Goal: Task Accomplishment & Management: Manage account settings

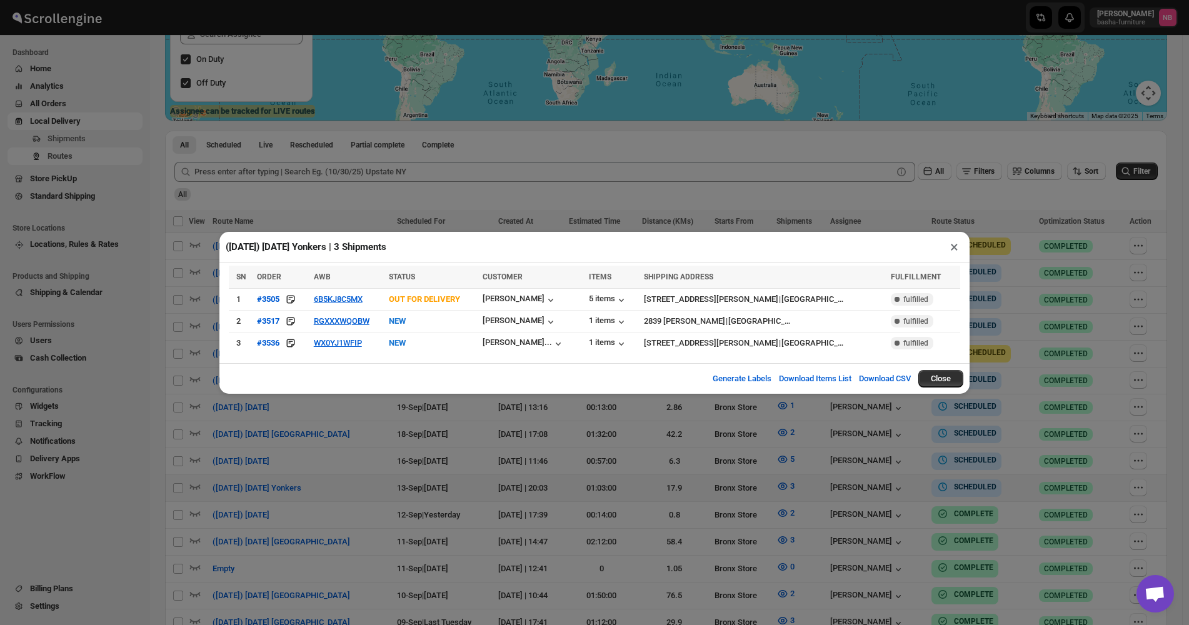
click at [1043, 250] on div "([DATE]) [DATE] Yonkers | 3 Shipments × SN ORDER AWB STATUS CUSTOMER ITEMS SHIP…" at bounding box center [594, 312] width 1189 height 625
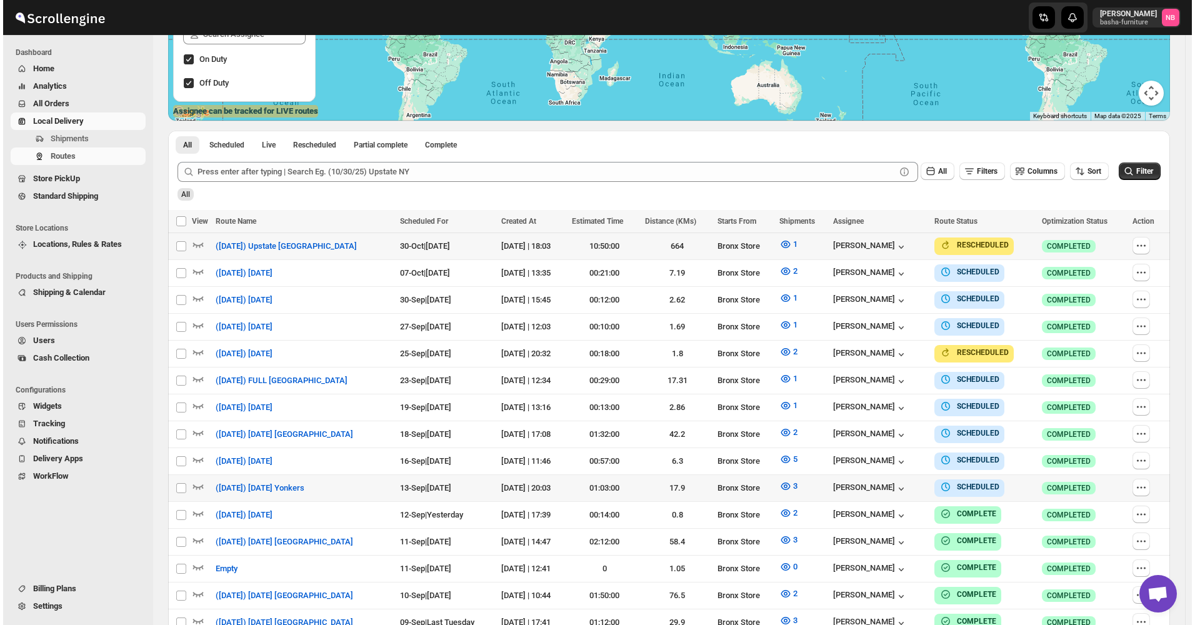
scroll to position [250, 0]
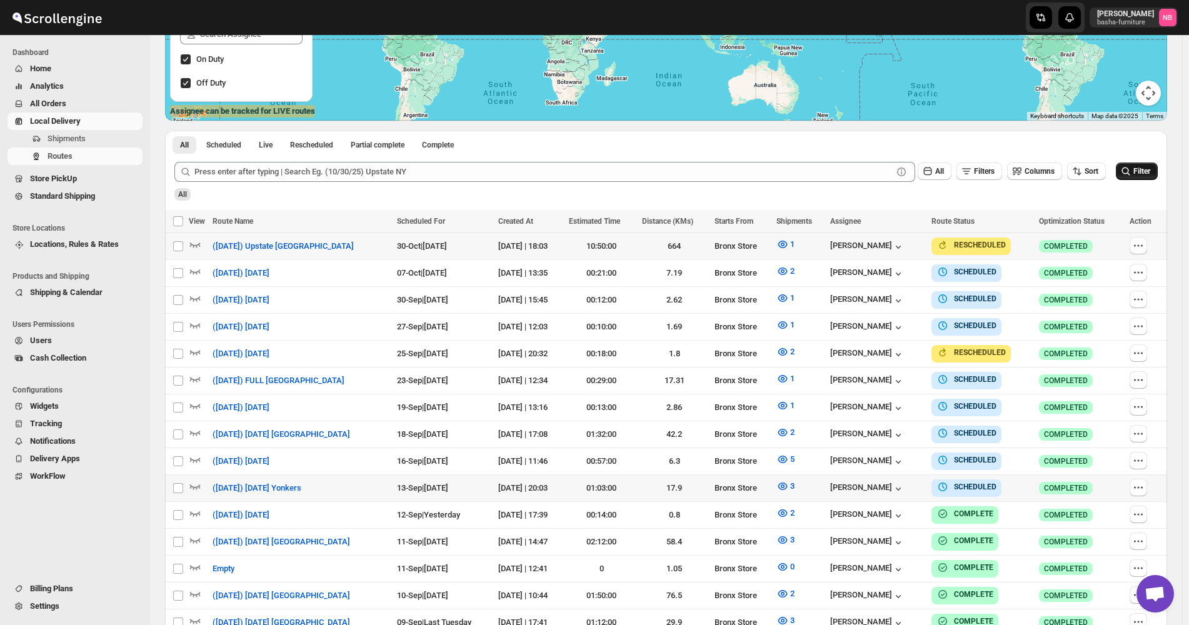
click at [1145, 166] on button "Filter" at bounding box center [1137, 172] width 42 height 18
click at [788, 483] on icon "button" at bounding box center [782, 487] width 9 height 8
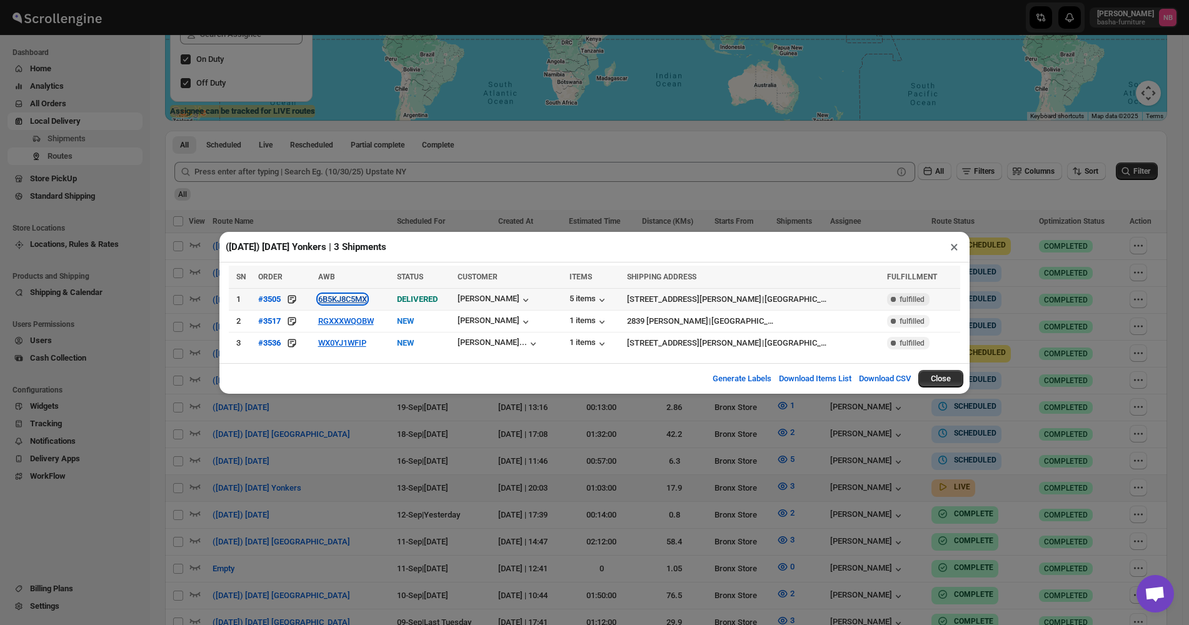
click at [348, 299] on button "6B5KJ8C5MX" at bounding box center [342, 298] width 49 height 9
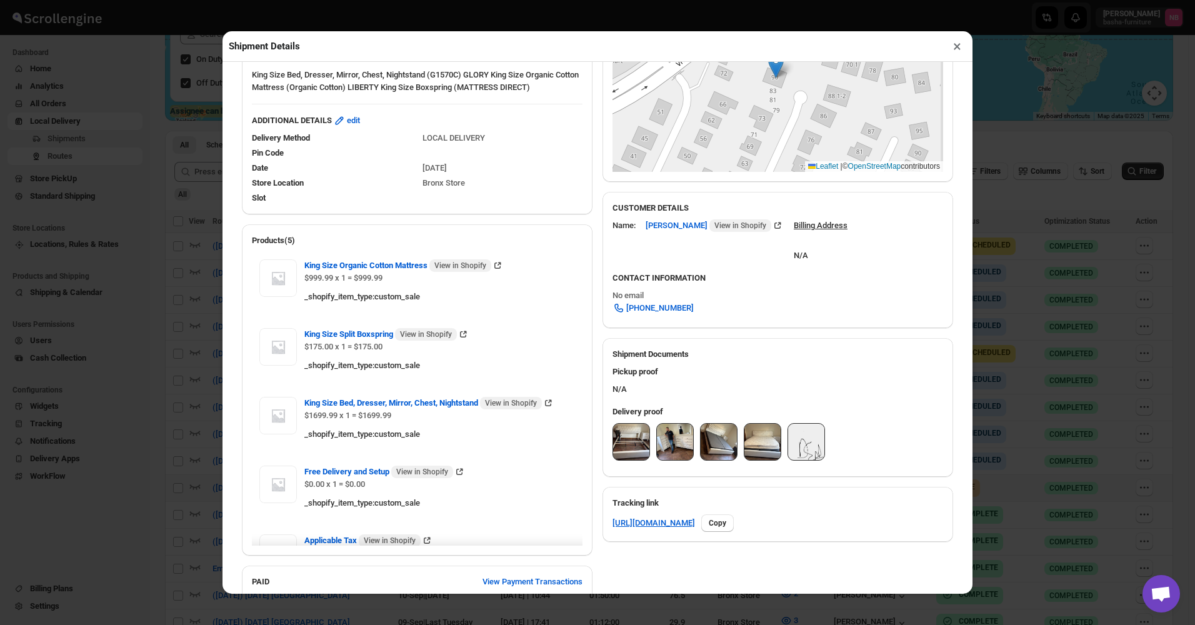
scroll to position [313, 0]
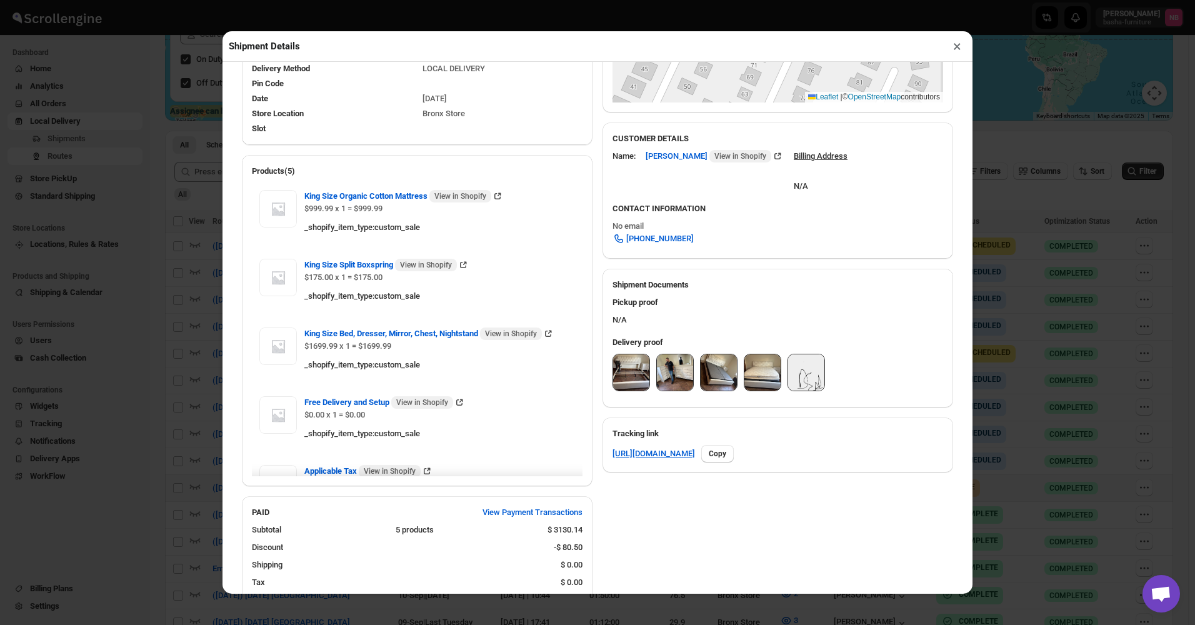
click at [614, 371] on img at bounding box center [631, 372] width 36 height 36
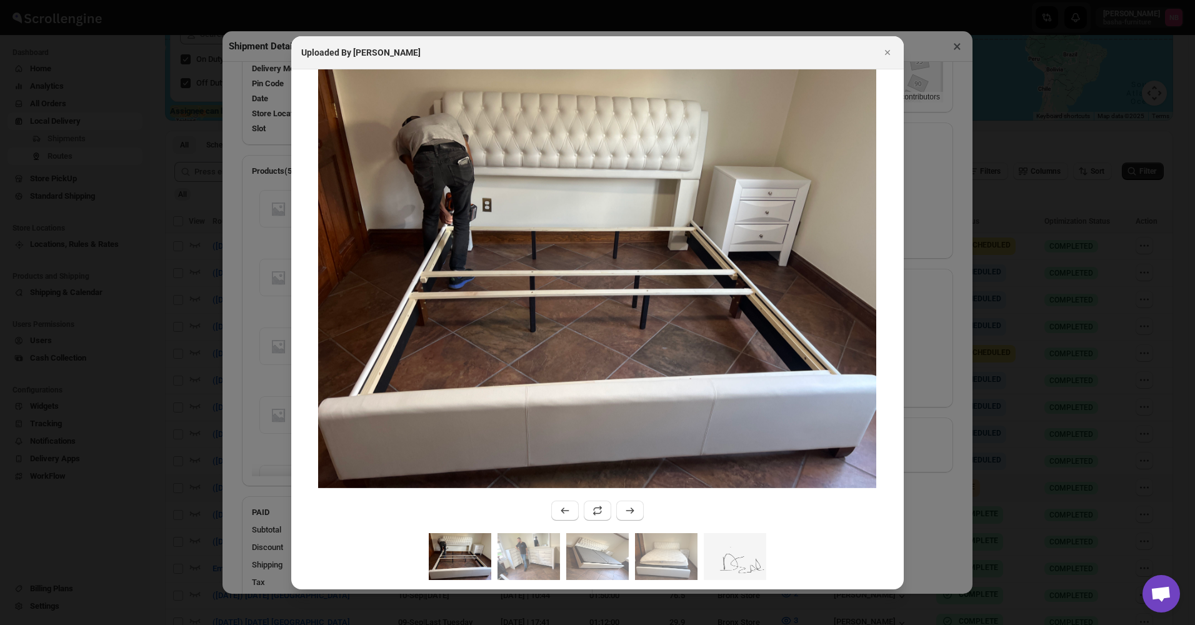
click at [530, 525] on div ":r1jcs:" at bounding box center [597, 301] width 613 height 464
click at [519, 559] on img ":r1jcs:" at bounding box center [529, 556] width 63 height 47
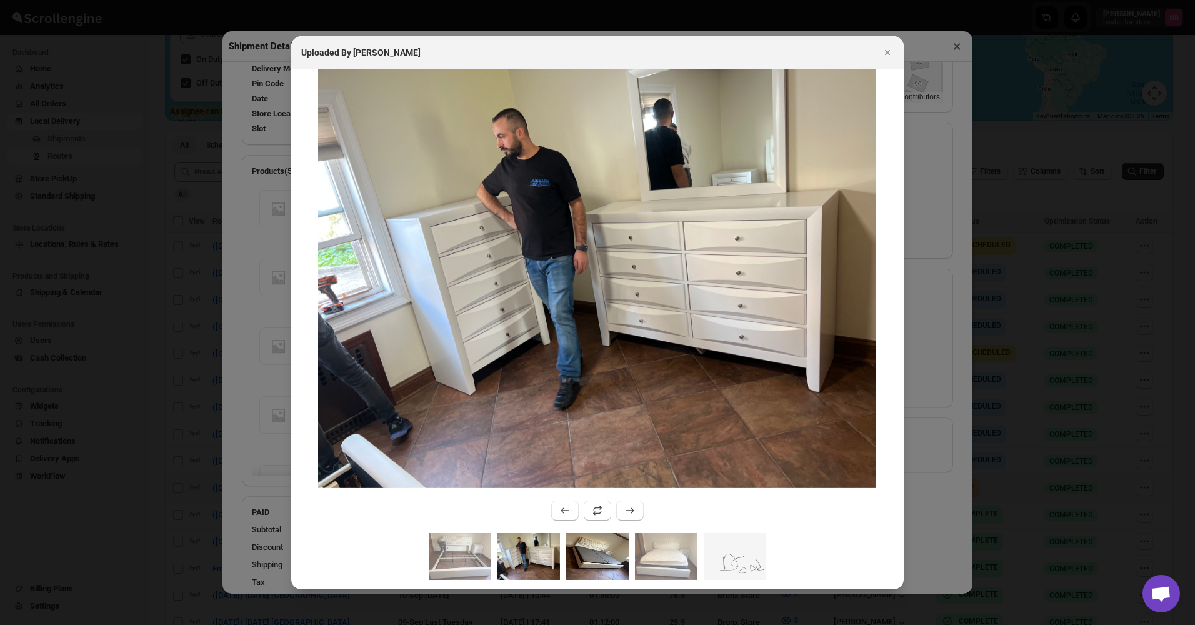
click at [579, 563] on img ":r1jcs:" at bounding box center [597, 556] width 63 height 47
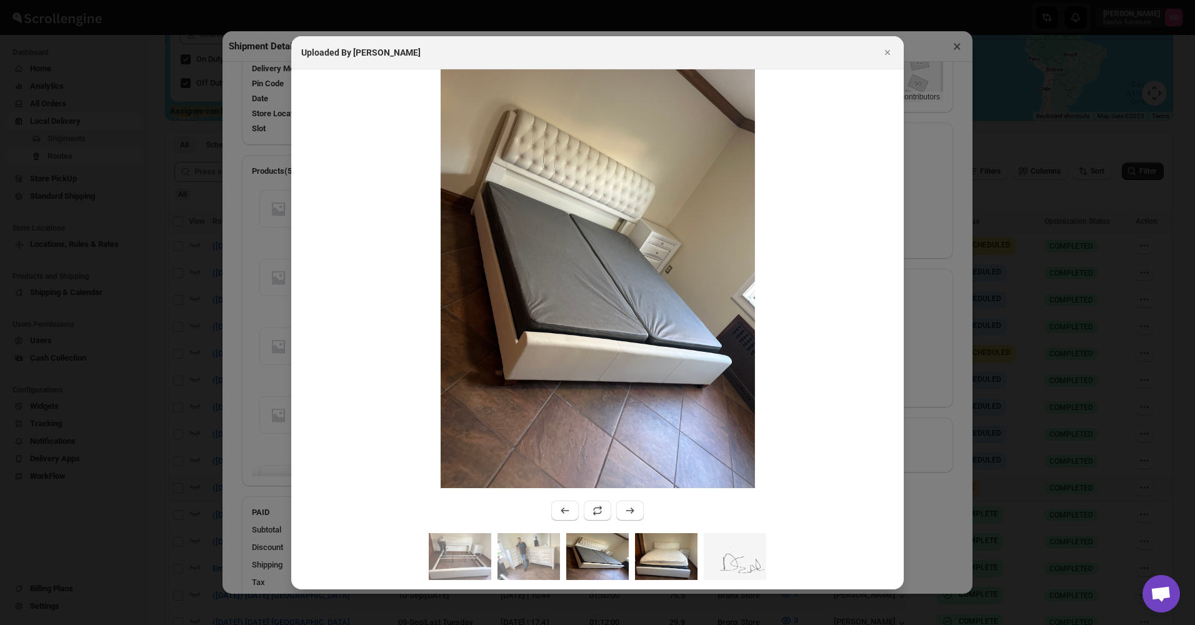
click at [659, 564] on img ":r1jcs:" at bounding box center [666, 556] width 63 height 47
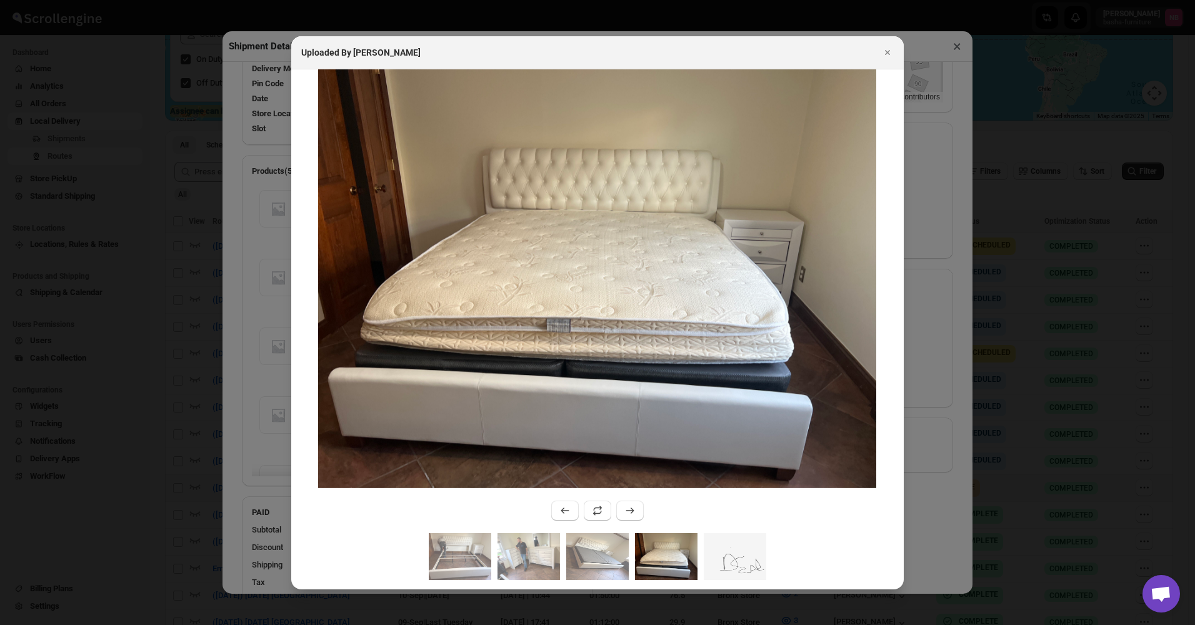
click at [657, 553] on img ":r1jcs:" at bounding box center [666, 556] width 63 height 47
click at [615, 544] on img ":r1jcs:" at bounding box center [597, 556] width 63 height 47
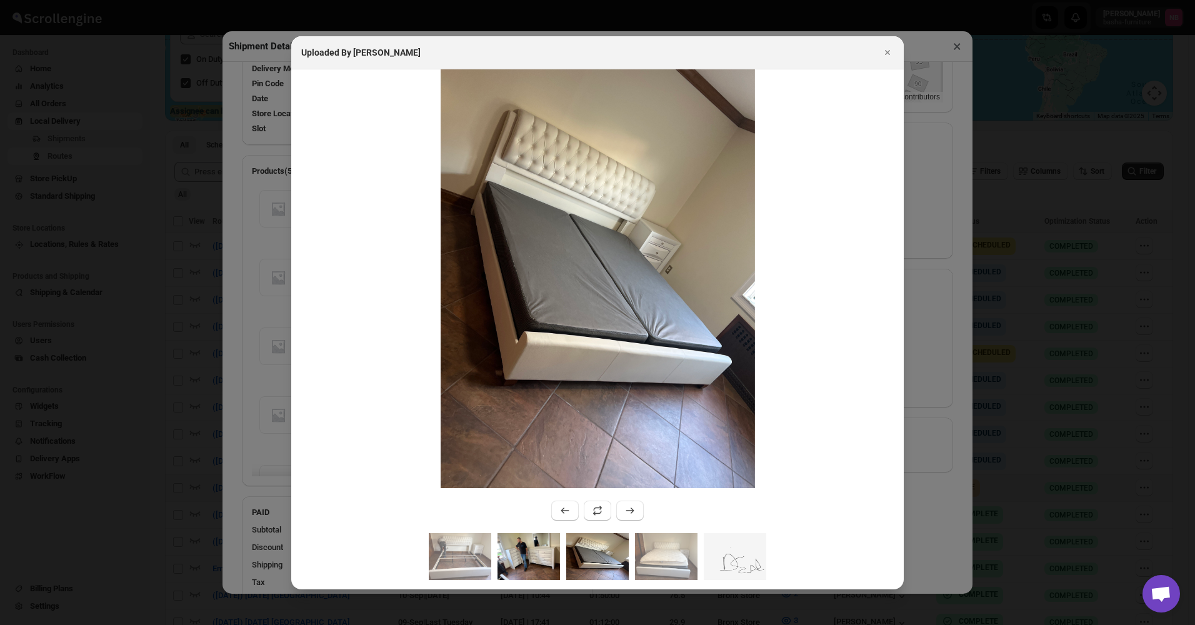
click at [543, 548] on img ":r1jcs:" at bounding box center [529, 556] width 63 height 47
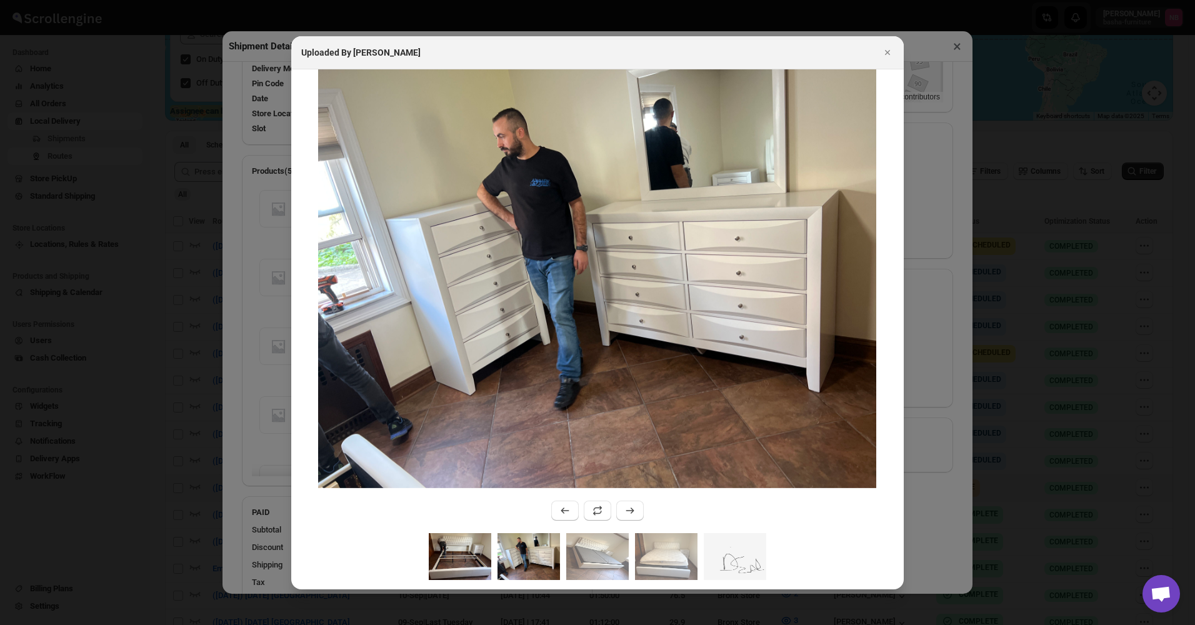
click at [475, 548] on img ":r1jcs:" at bounding box center [460, 556] width 63 height 47
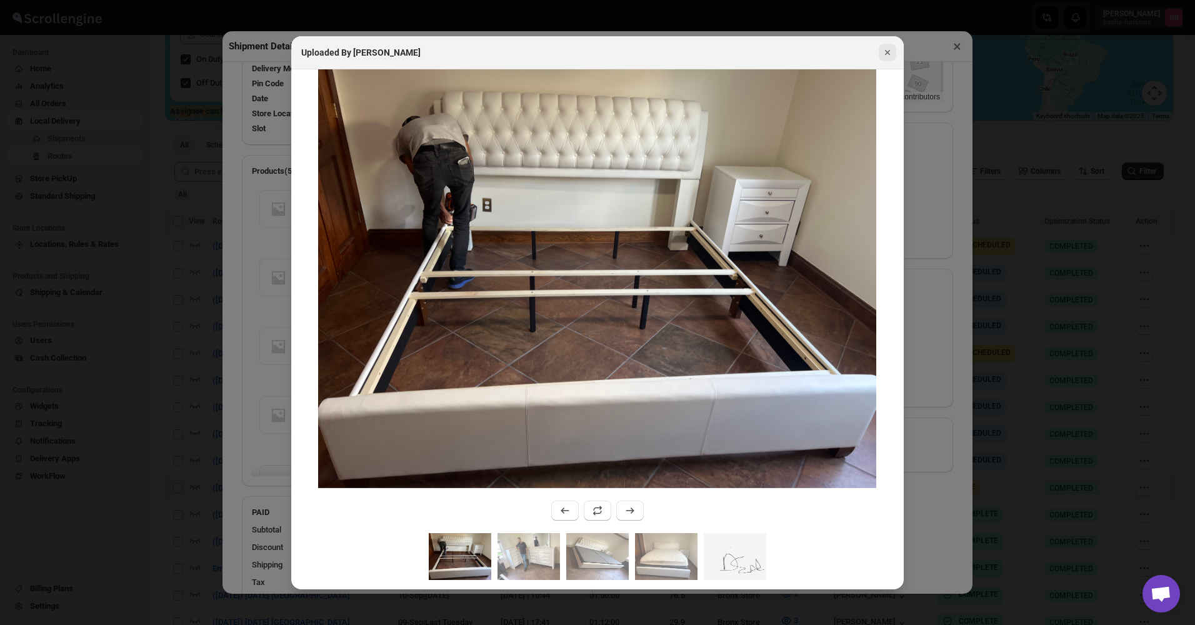
click at [888, 54] on icon "Close" at bounding box center [887, 52] width 13 height 13
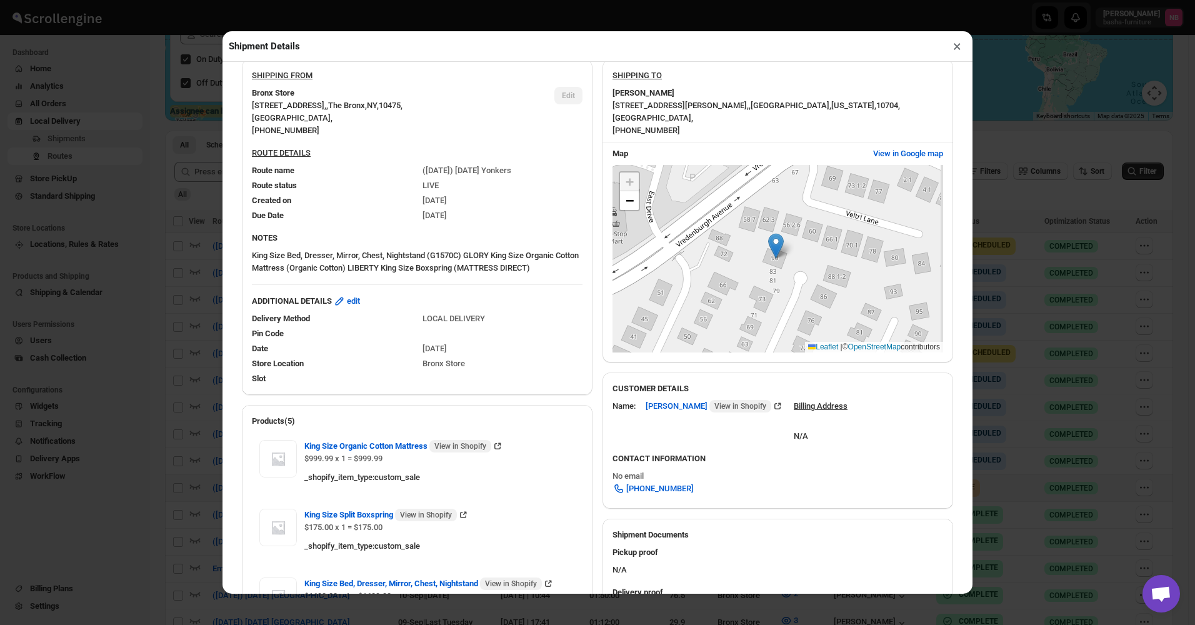
scroll to position [0, 0]
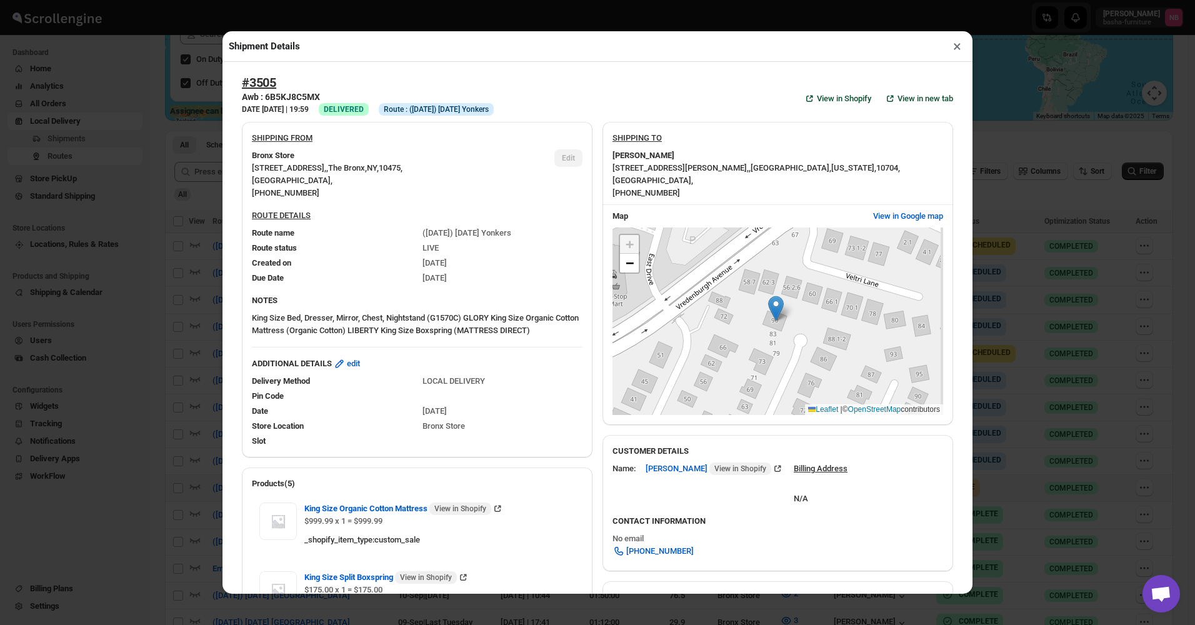
click at [952, 54] on button "×" at bounding box center [957, 47] width 18 height 18
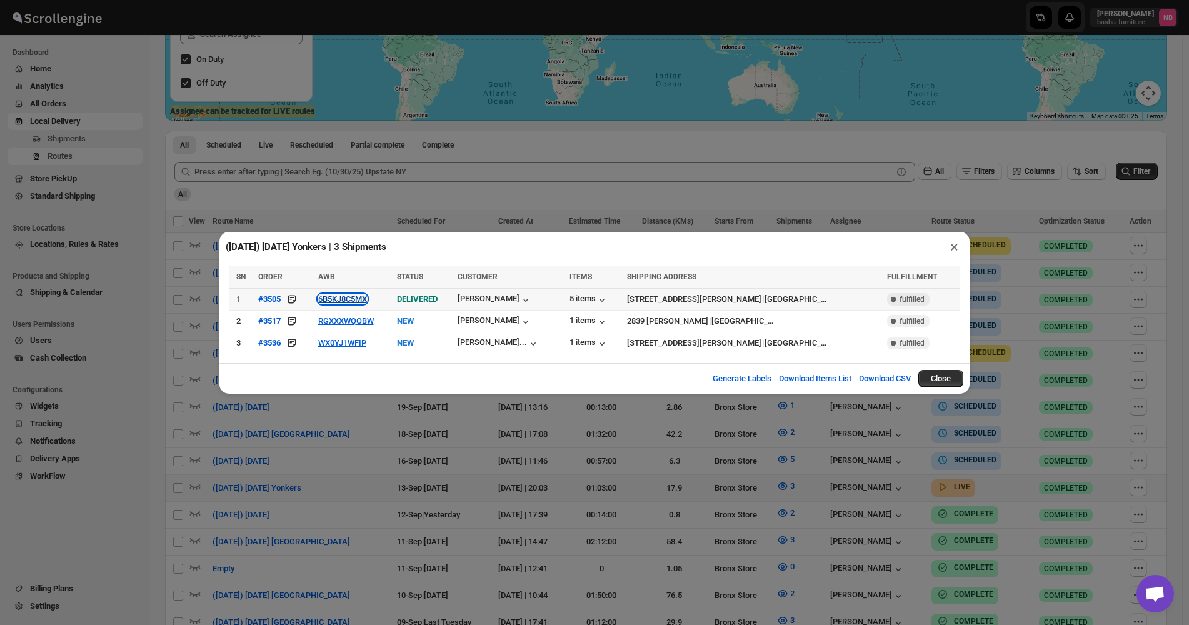
click at [341, 304] on button "6B5KJ8C5MX" at bounding box center [342, 298] width 49 height 9
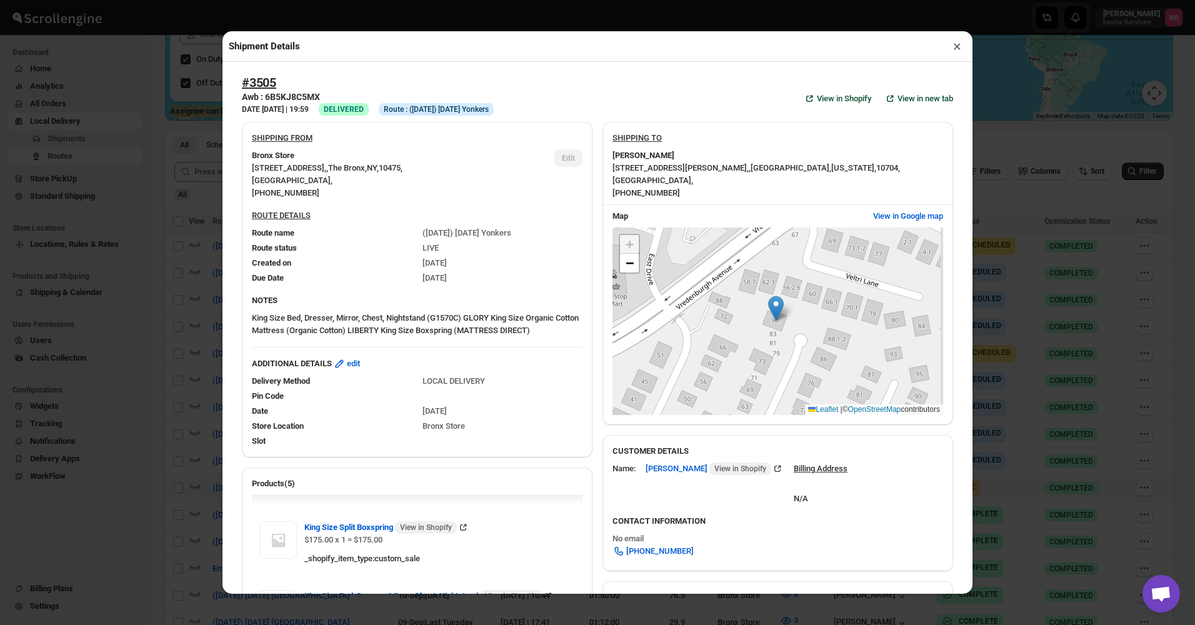
click at [955, 55] on button "×" at bounding box center [957, 47] width 18 height 18
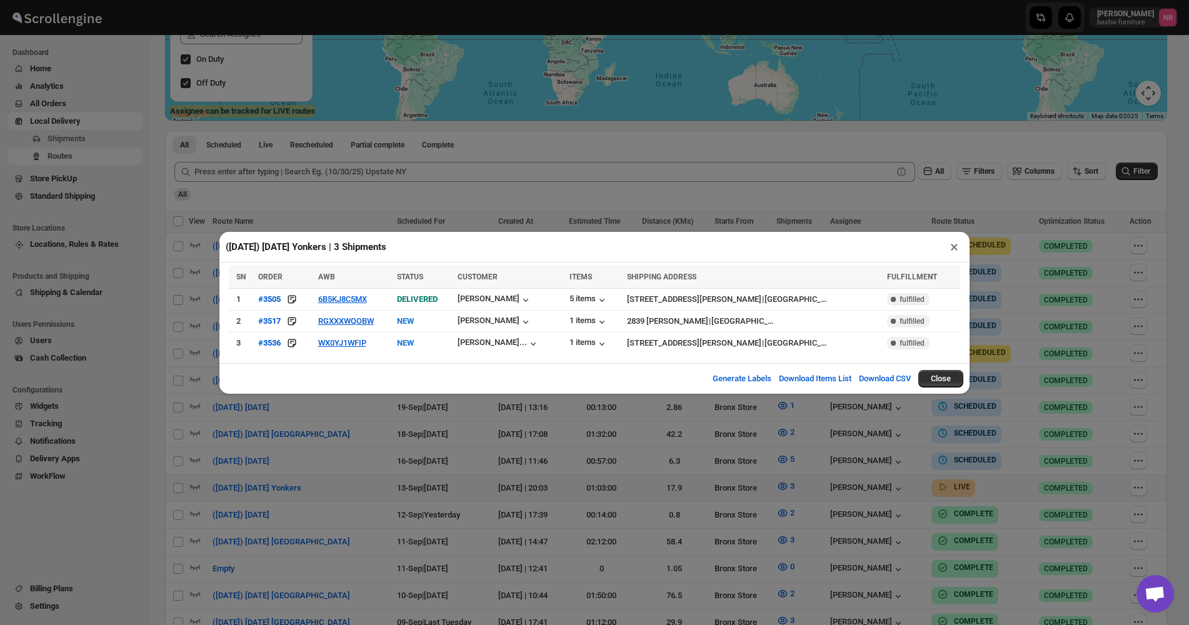
click at [905, 179] on div "([DATE]) [DATE] Yonkers | 3 Shipments × SN ORDER AWB STATUS CUSTOMER ITEMS SHIP…" at bounding box center [594, 312] width 1189 height 625
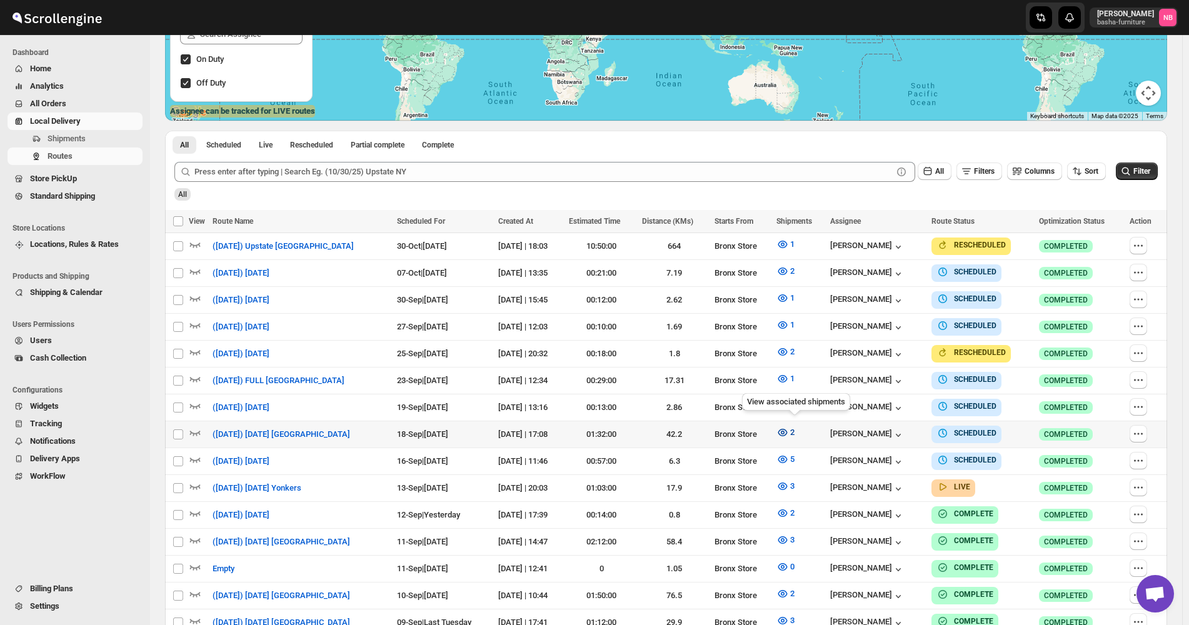
click at [789, 431] on icon "button" at bounding box center [782, 432] width 13 height 13
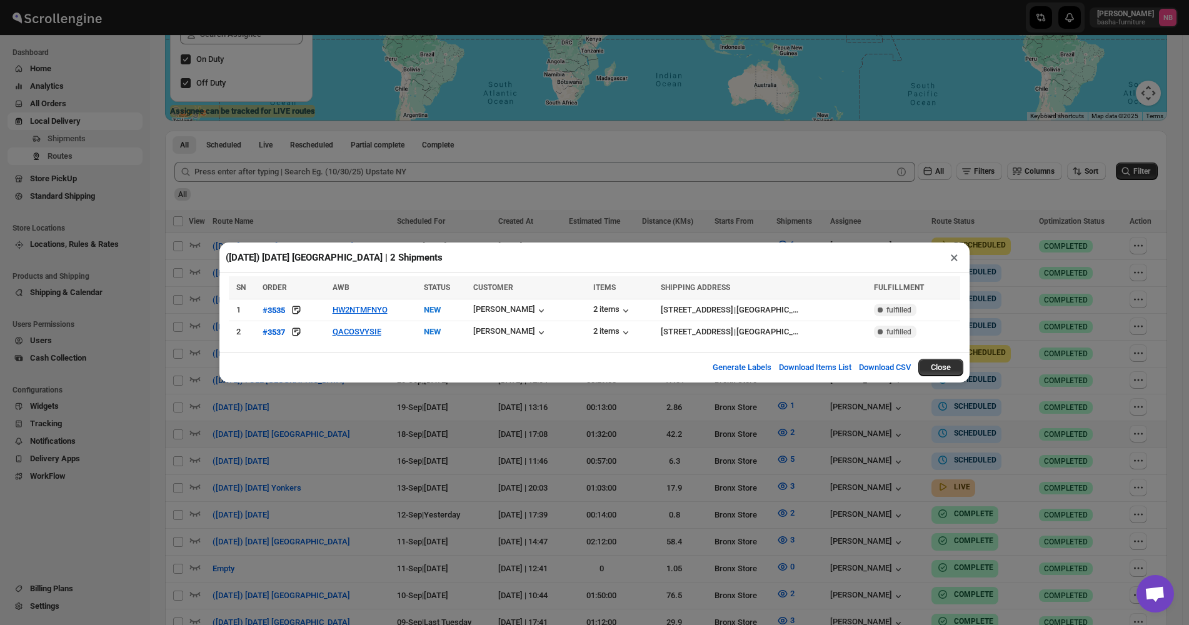
click at [424, 474] on div "([DATE]) [DATE] [GEOGRAPHIC_DATA] | 2 Shipments × SN ORDER AWB STATUS CUSTOMER …" at bounding box center [594, 312] width 1189 height 625
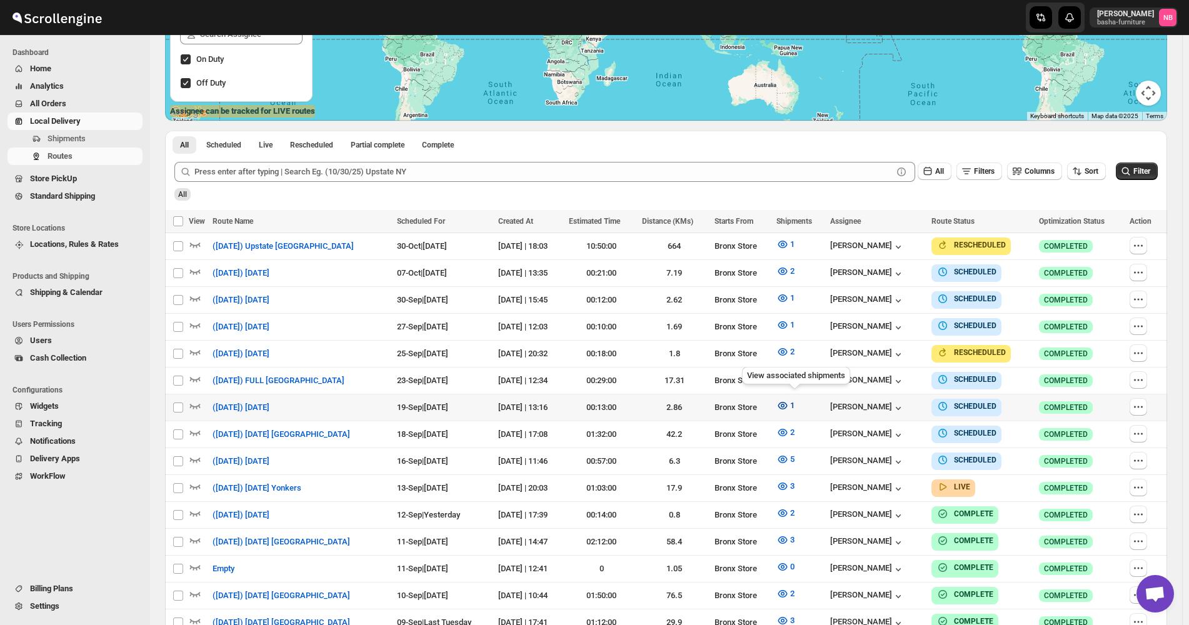
click at [789, 401] on icon "button" at bounding box center [782, 405] width 13 height 13
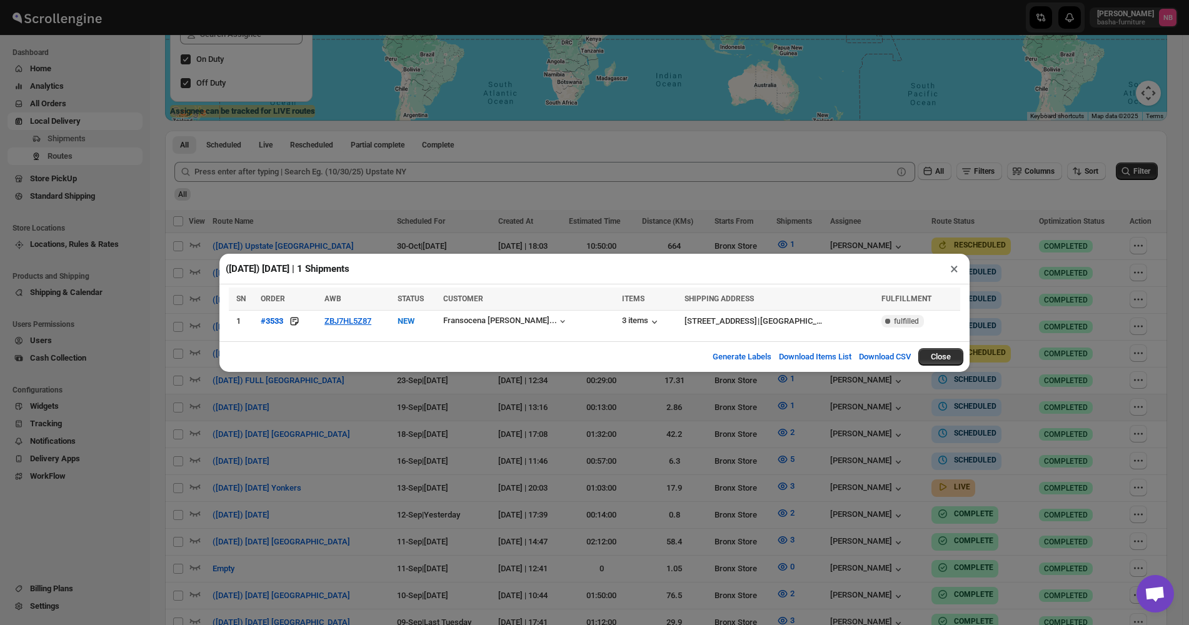
click at [265, 432] on div "([DATE]) [DATE] | 1 Shipments × SN ORDER AWB STATUS CUSTOMER ITEMS SHIPPING ADD…" at bounding box center [594, 312] width 1189 height 625
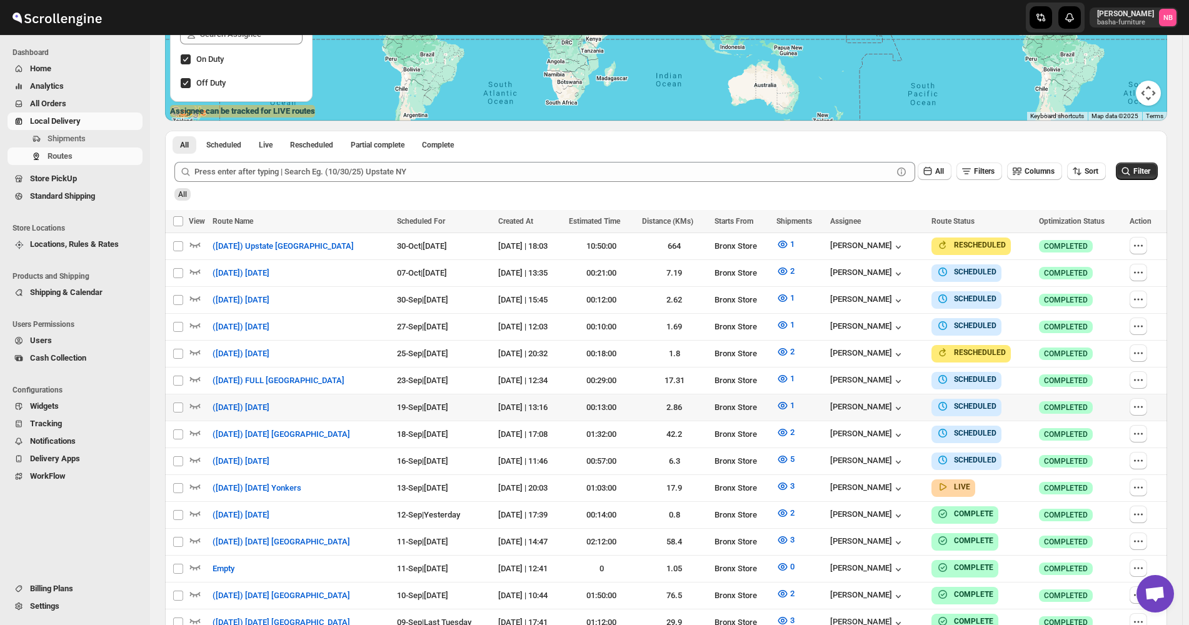
click at [98, 101] on span "All Orders" at bounding box center [85, 104] width 110 height 13
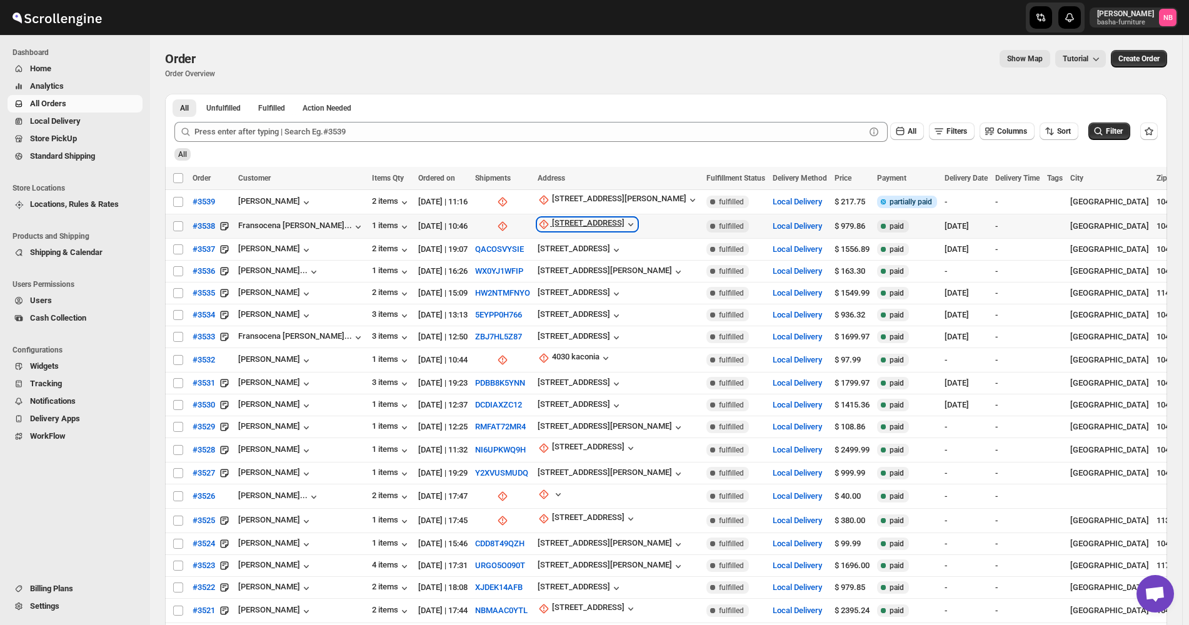
click at [570, 220] on div "[STREET_ADDRESS]" at bounding box center [588, 224] width 73 height 13
click at [561, 296] on span "Update manually" at bounding box center [572, 291] width 66 height 13
select select "US"
select select "[US_STATE]"
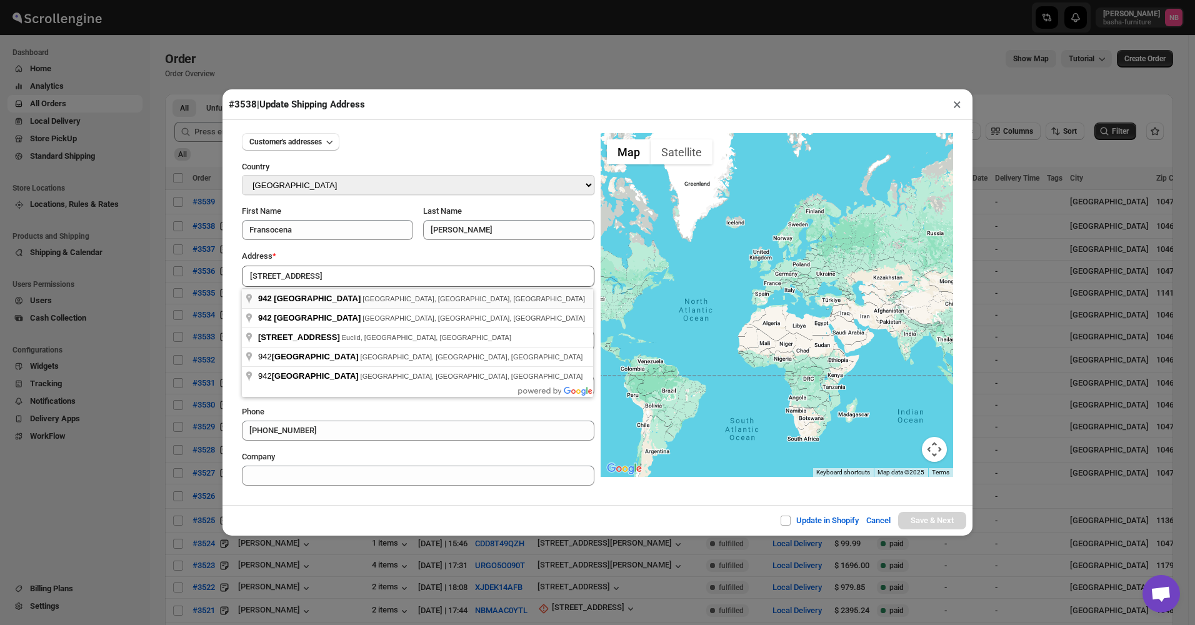
type input "[STREET_ADDRESS]"
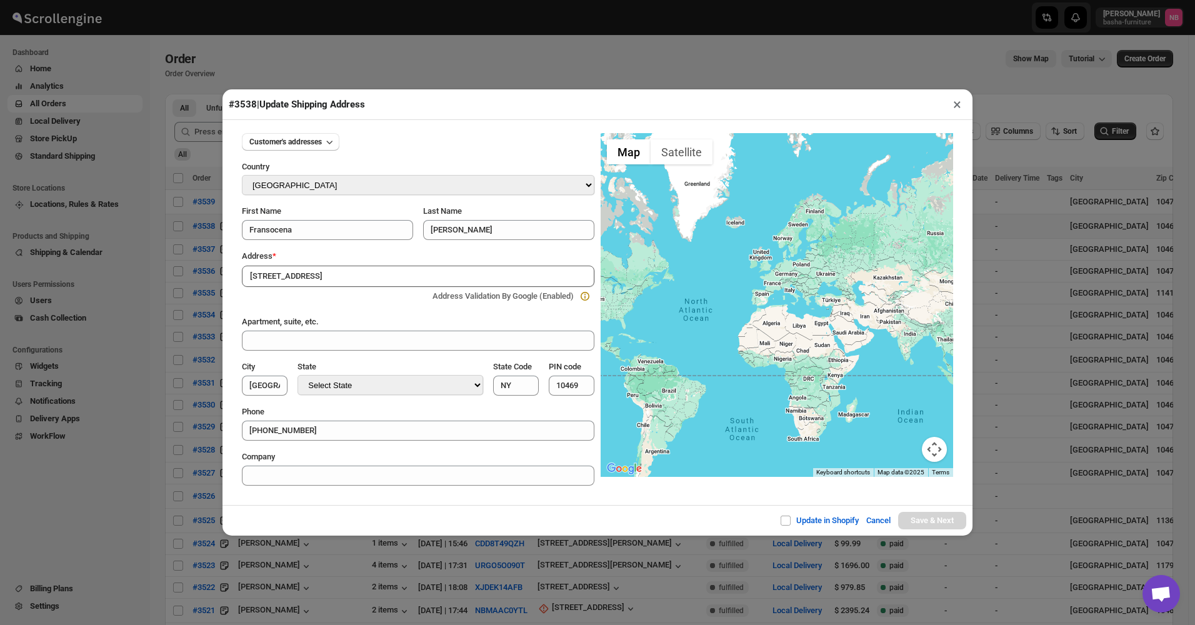
type input "[GEOGRAPHIC_DATA]"
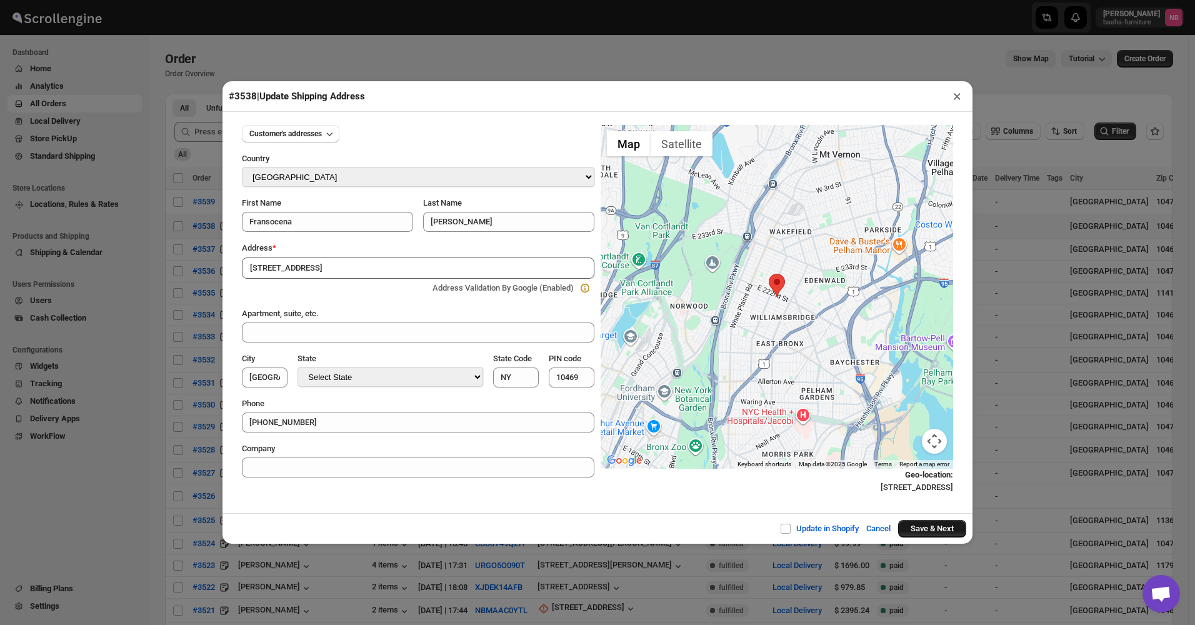
click at [936, 536] on button "Save & Next" at bounding box center [932, 529] width 68 height 18
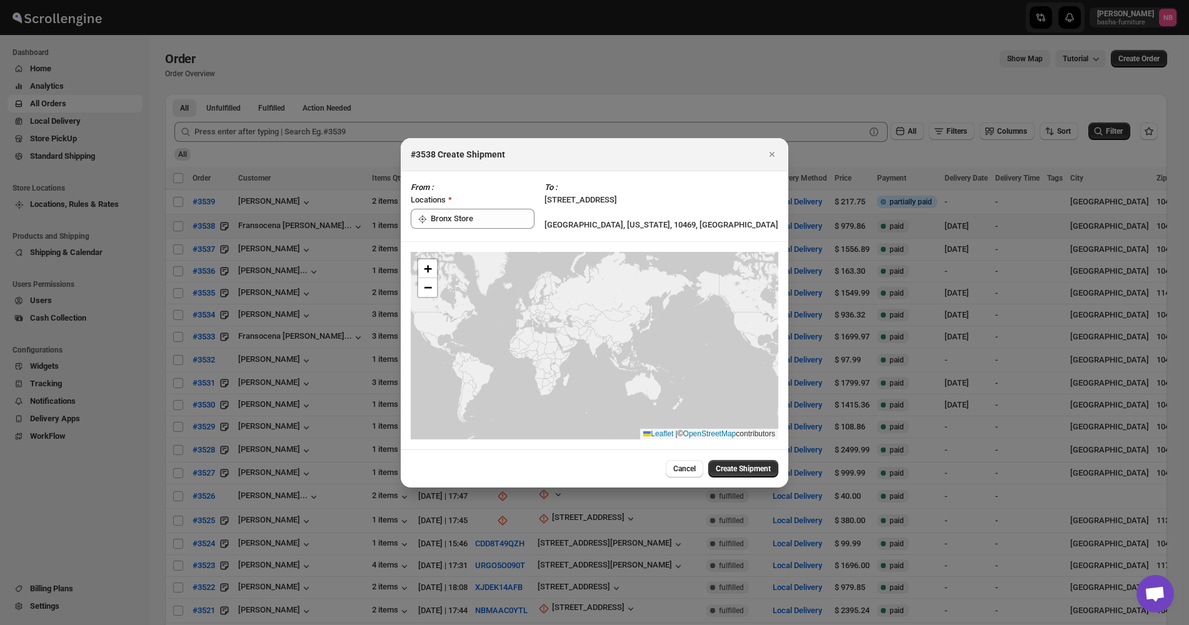
click at [712, 458] on div "Cancel Create Shipment" at bounding box center [595, 468] width 388 height 38
click at [719, 461] on button "Create Shipment" at bounding box center [743, 469] width 70 height 18
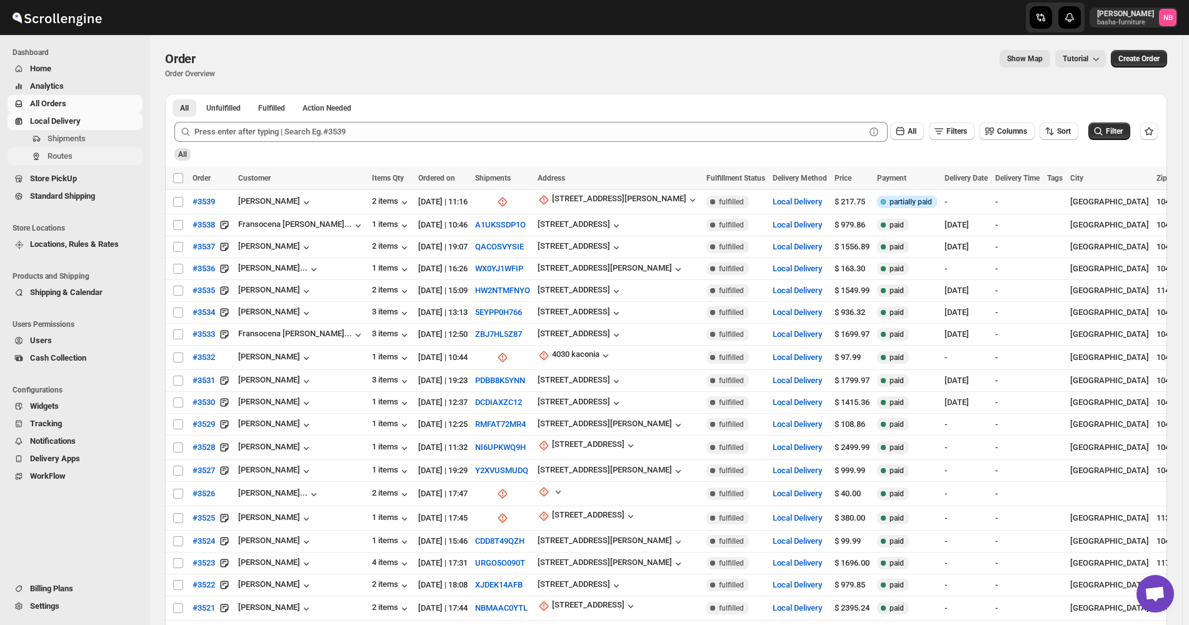
click at [81, 161] on span "Routes" at bounding box center [94, 156] width 93 height 13
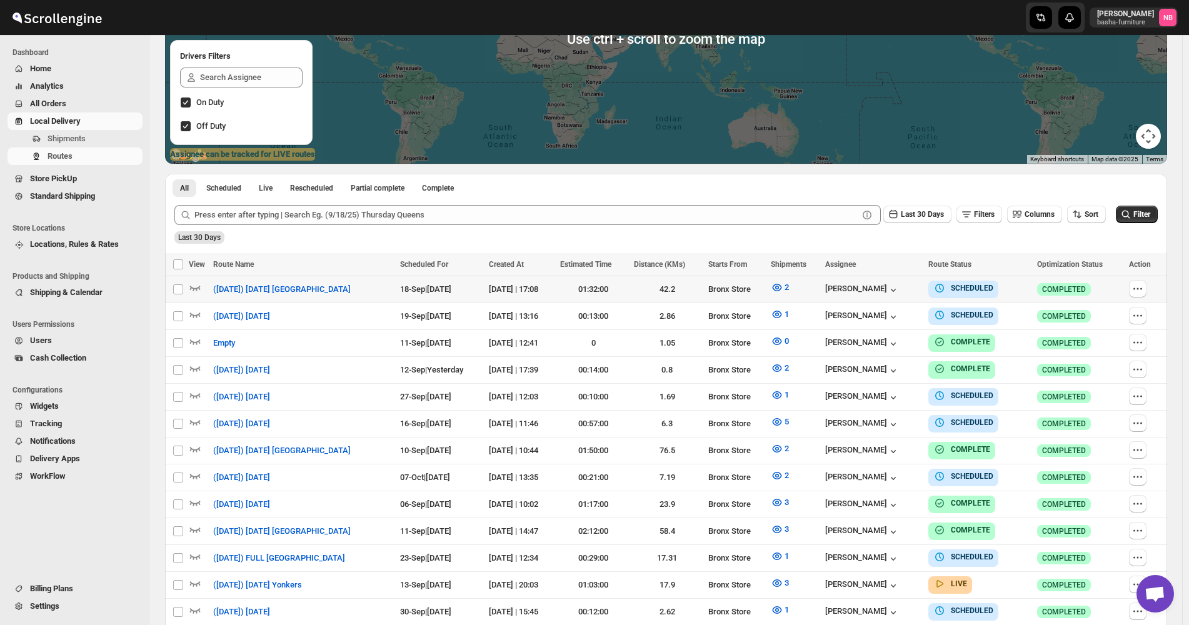
scroll to position [313, 0]
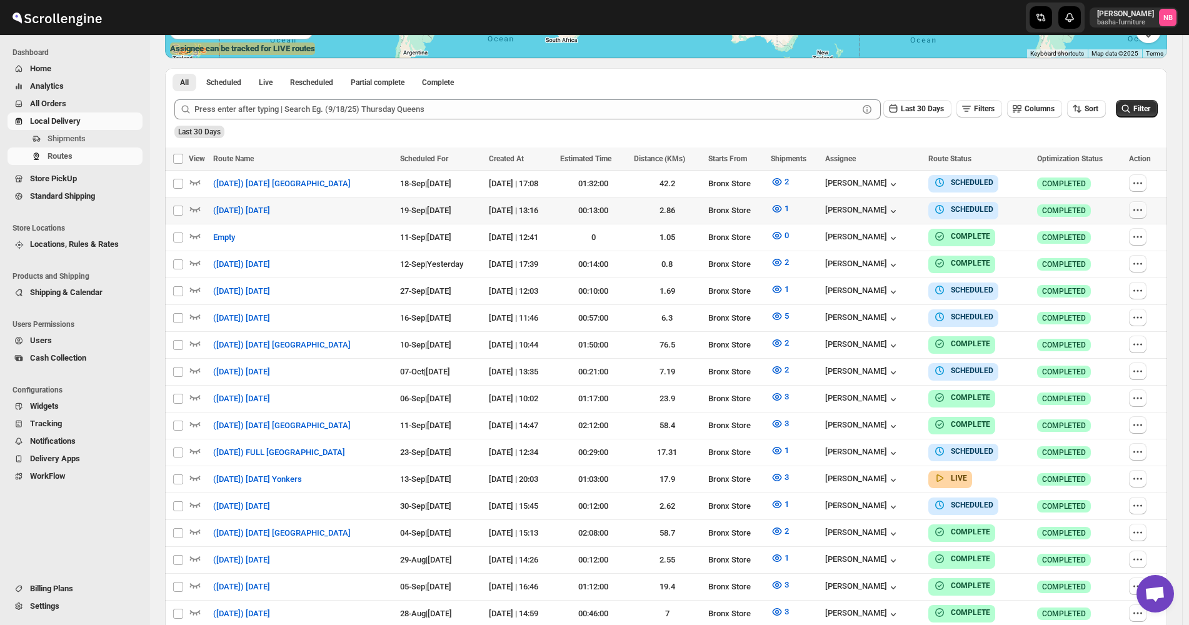
click at [1138, 210] on icon "button" at bounding box center [1137, 210] width 13 height 13
checkbox input "true"
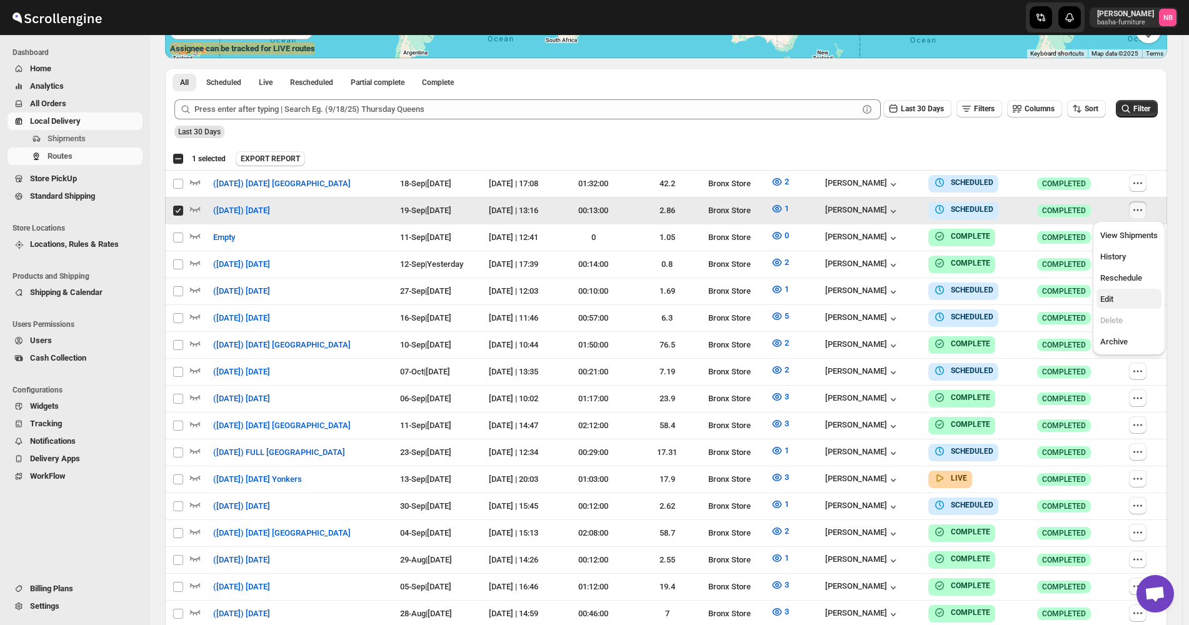
click at [1121, 298] on span "Edit" at bounding box center [1129, 299] width 58 height 13
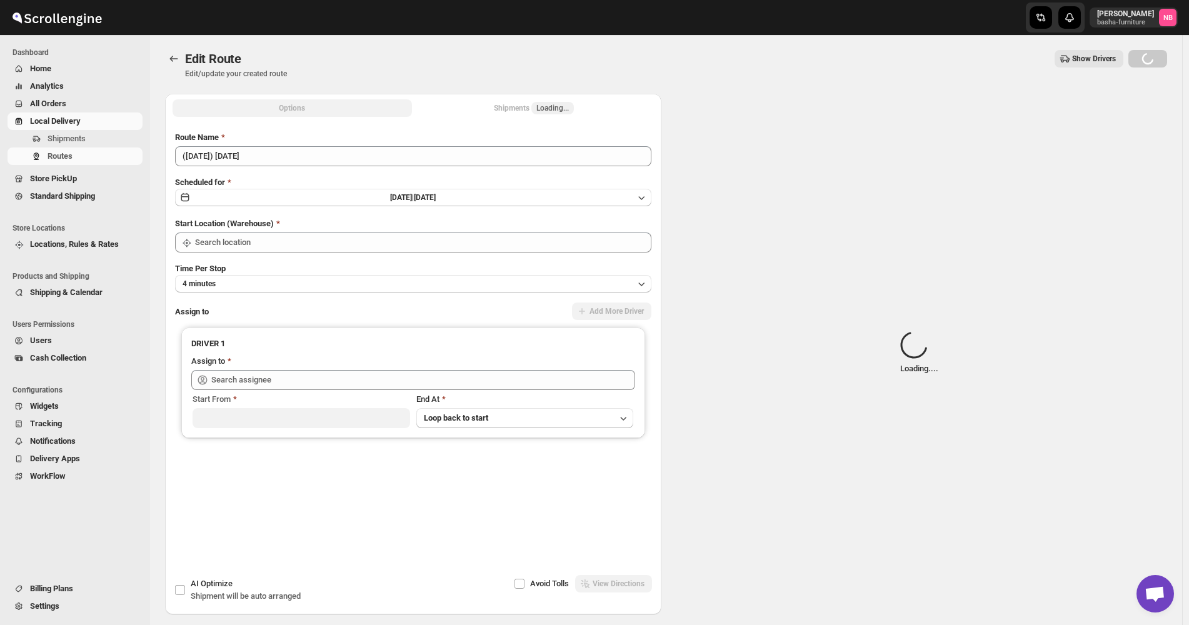
type input "Bronx Store"
type input "[PERSON_NAME] ([EMAIL_ADDRESS][DOMAIN_NAME])"
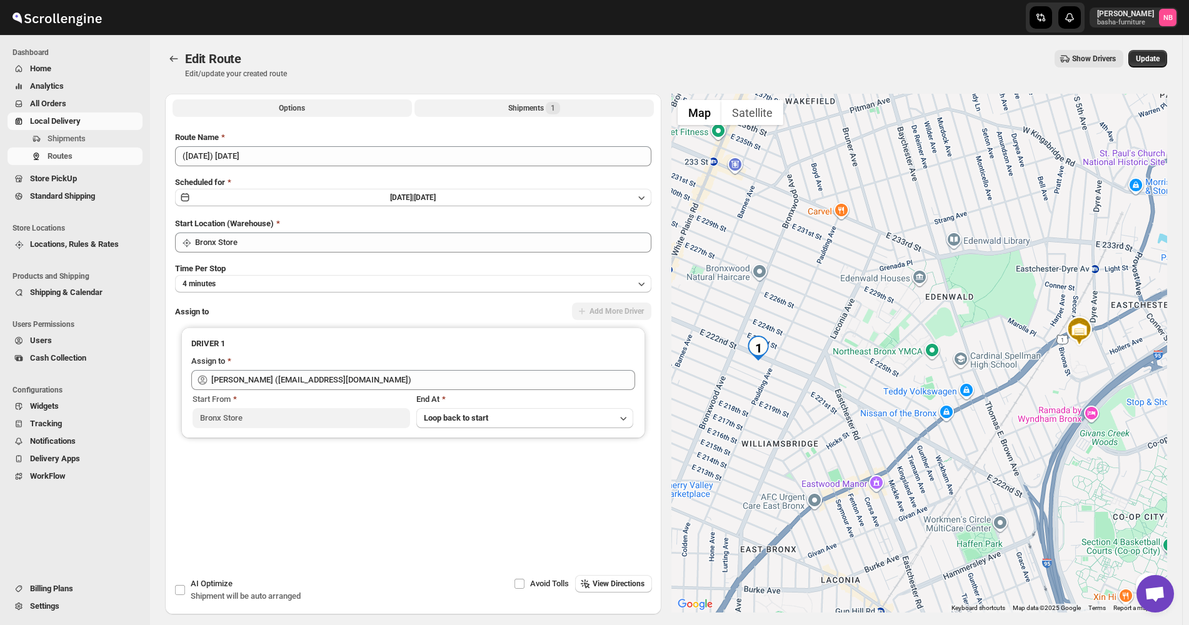
click at [504, 105] on button "Shipments 1" at bounding box center [533, 108] width 239 height 18
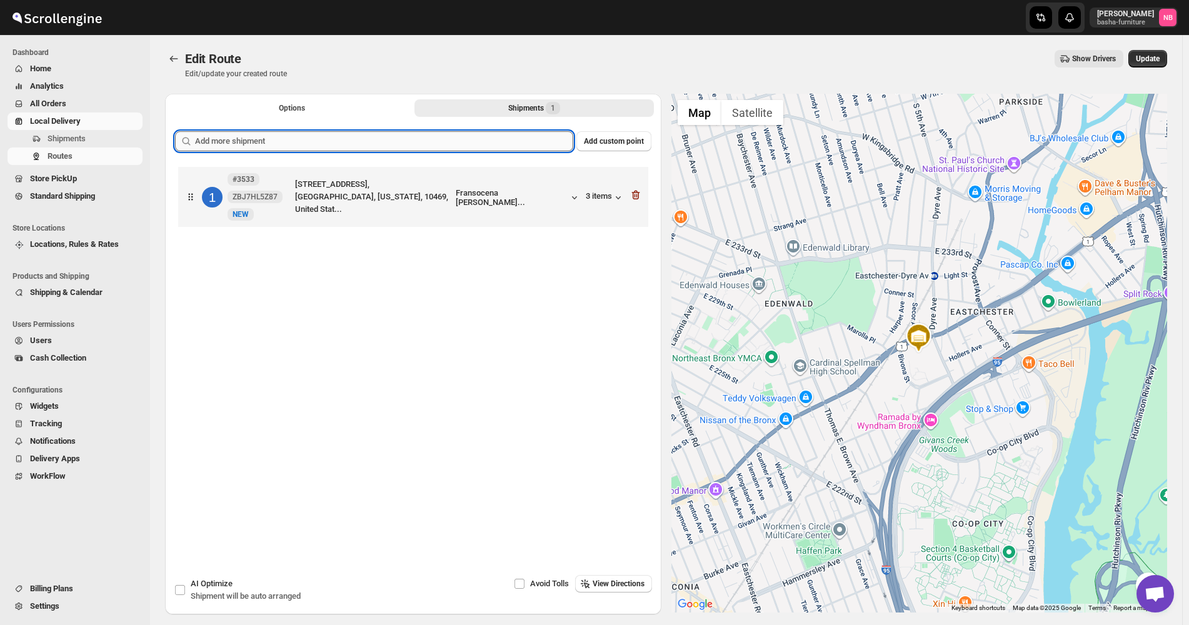
click at [472, 144] on input "text" at bounding box center [384, 141] width 378 height 20
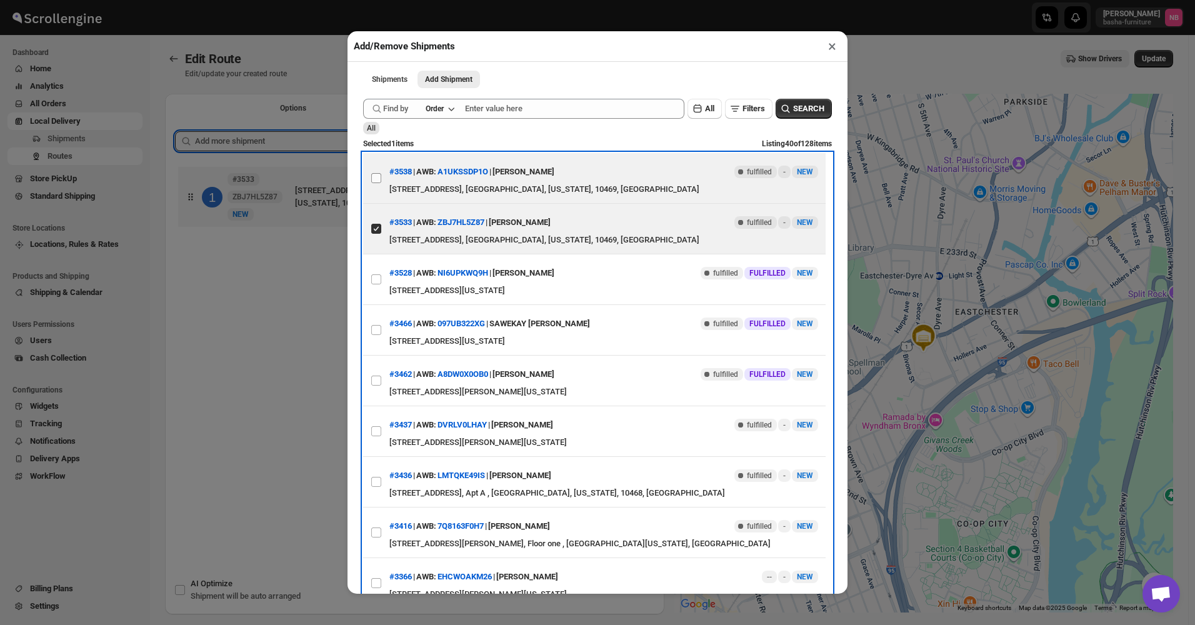
click at [384, 176] on label "View details for 68c5a2a48f29d9ce0beda054" at bounding box center [376, 178] width 26 height 50
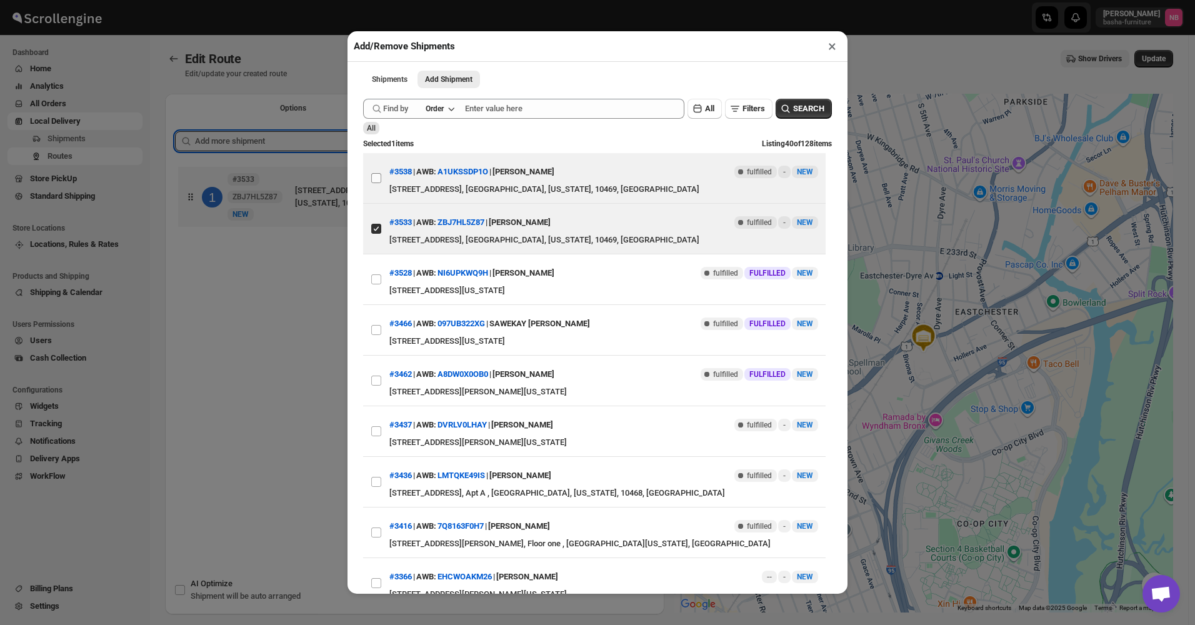
click at [381, 176] on input "View details for 68c5a2a48f29d9ce0beda054" at bounding box center [376, 178] width 10 height 10
checkbox input "true"
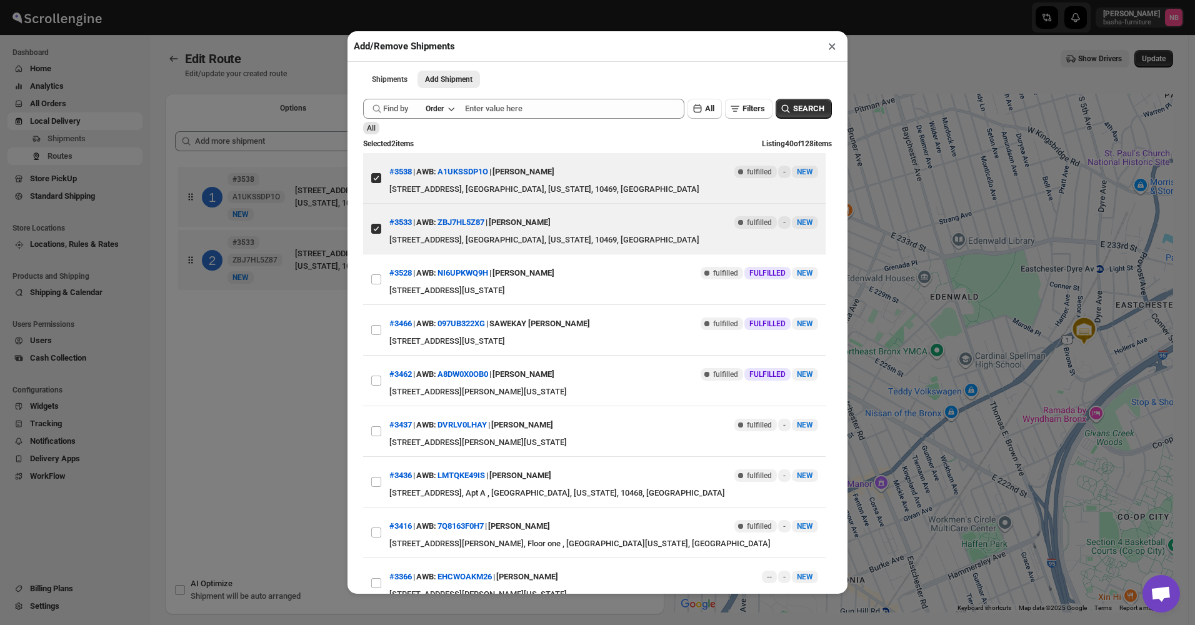
click at [306, 349] on div "Add/Remove Shipments × Shipments Add Shipment More views Shipments Add Shipment…" at bounding box center [597, 312] width 1195 height 625
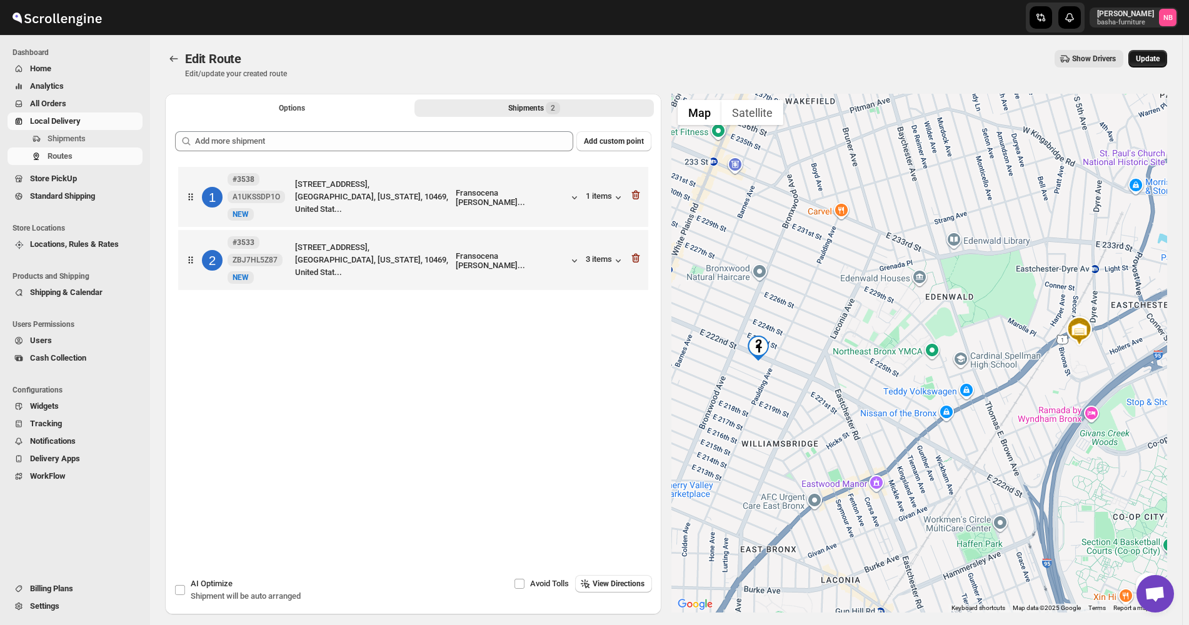
click at [1138, 60] on button "Update" at bounding box center [1147, 59] width 39 height 18
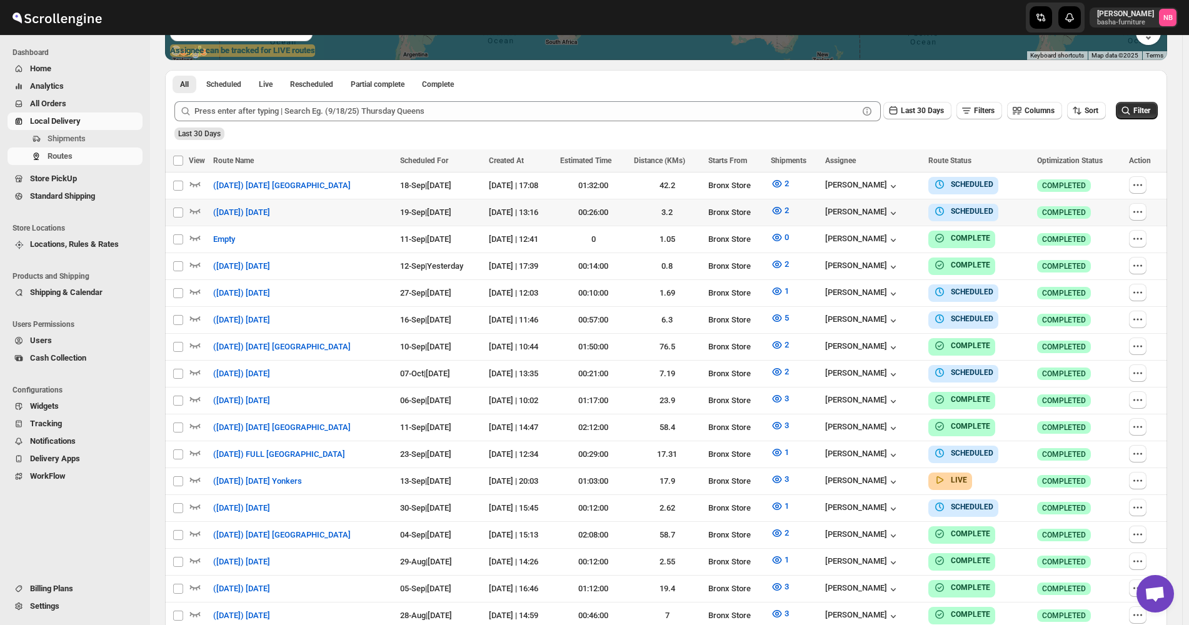
scroll to position [313, 0]
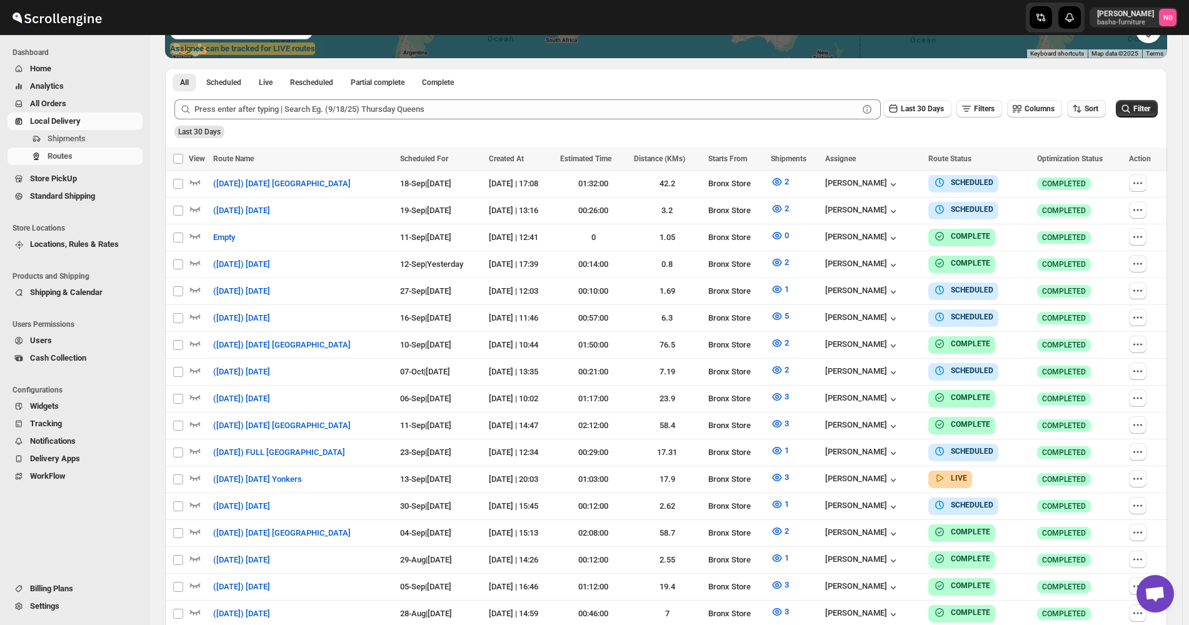
click at [1103, 102] on button "Sort" at bounding box center [1086, 109] width 39 height 18
click at [1074, 169] on button "Due Date" at bounding box center [1089, 176] width 76 height 20
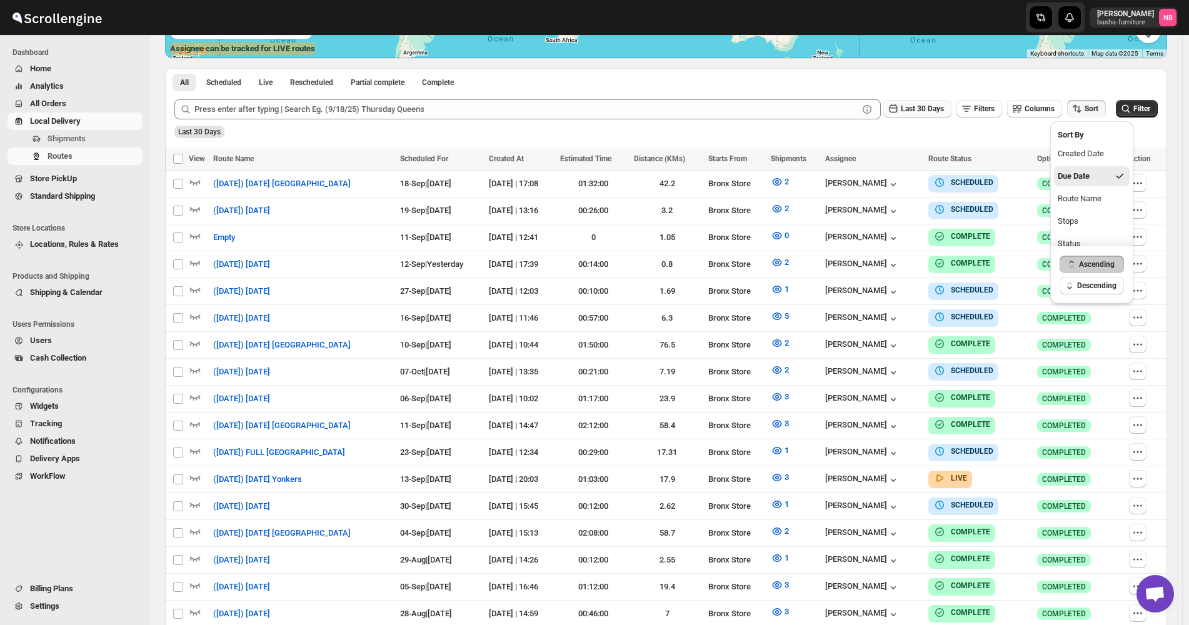
click at [930, 109] on span "Last 30 Days" at bounding box center [922, 108] width 43 height 9
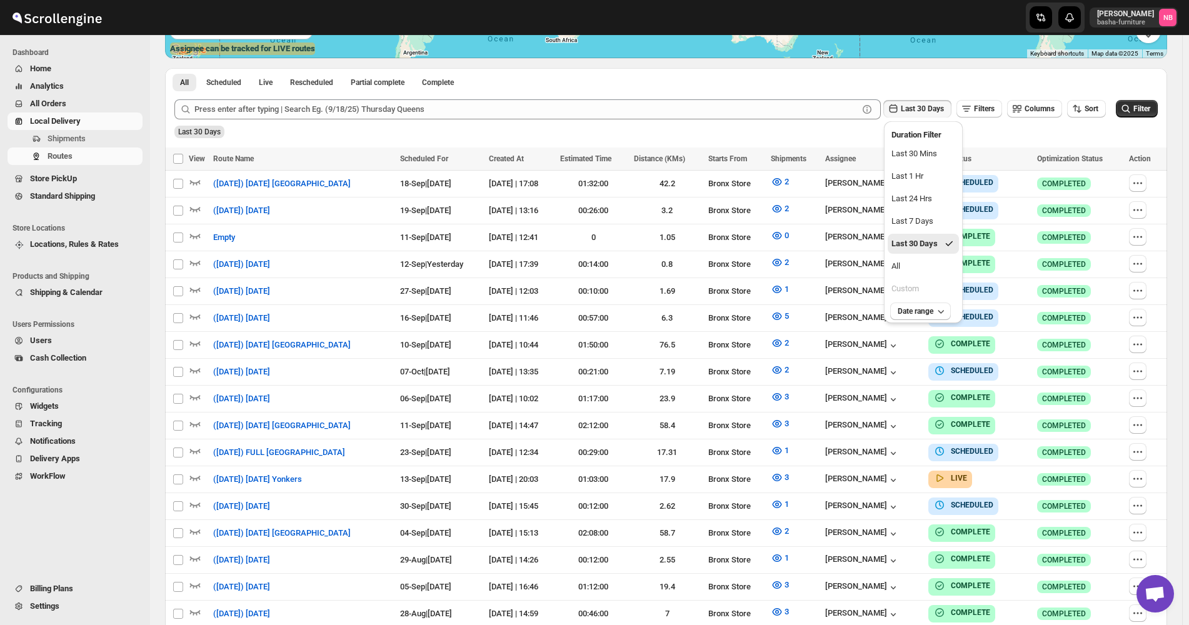
click at [924, 268] on button "All" at bounding box center [923, 266] width 71 height 20
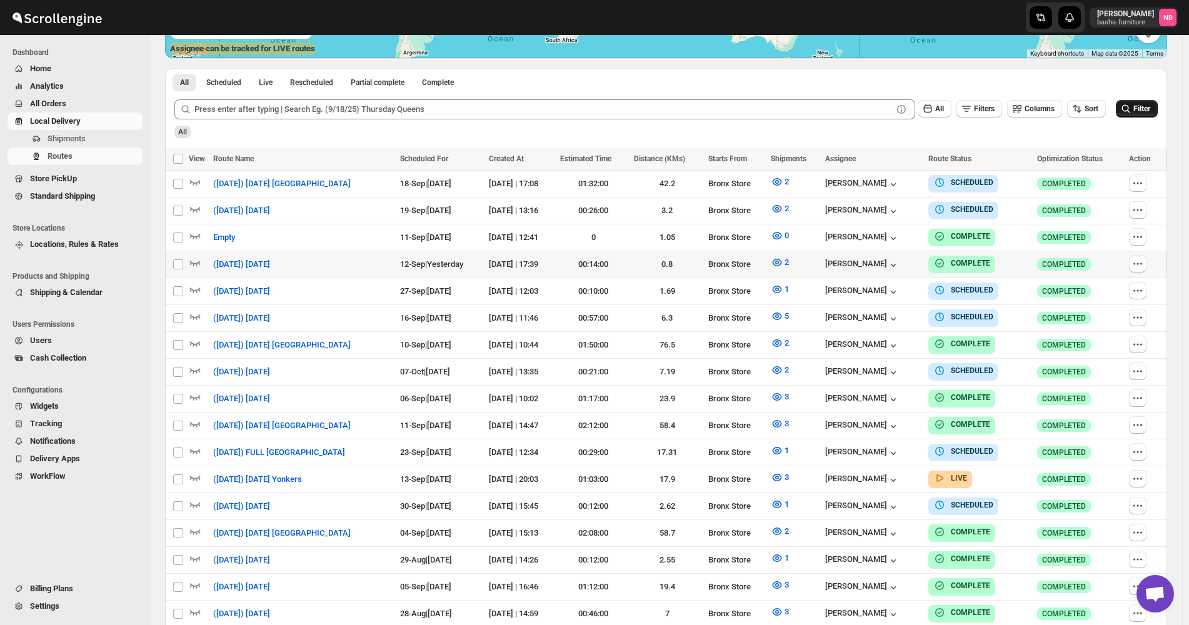
click at [1132, 106] on icon "submit" at bounding box center [1126, 109] width 13 height 13
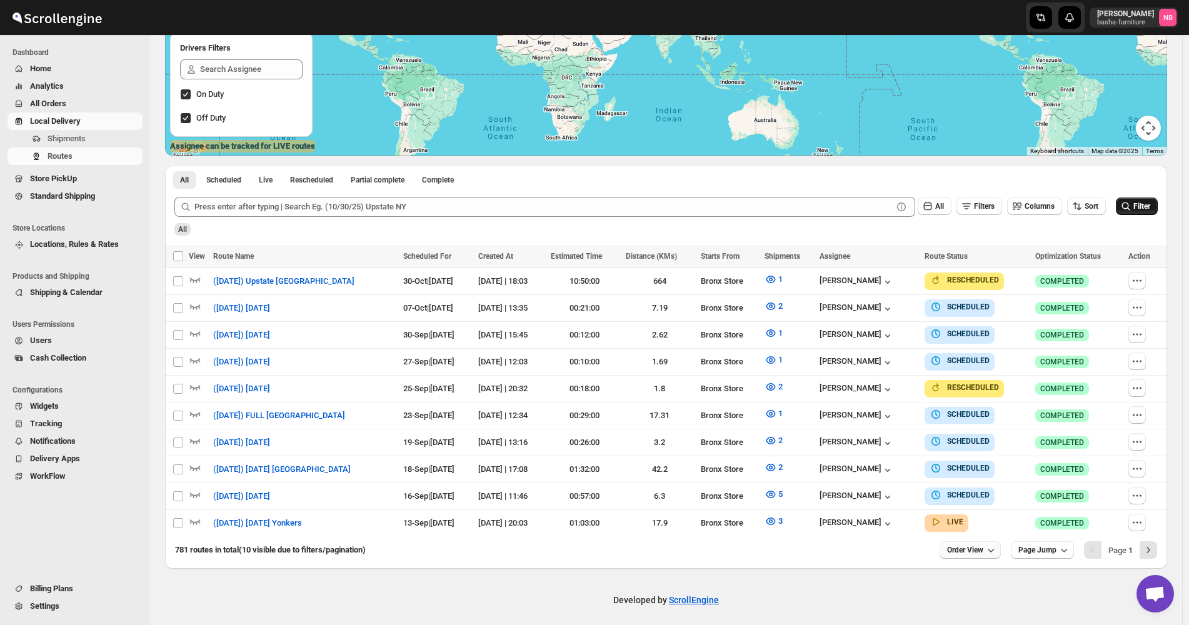
click at [973, 548] on span "Order View" at bounding box center [965, 550] width 36 height 10
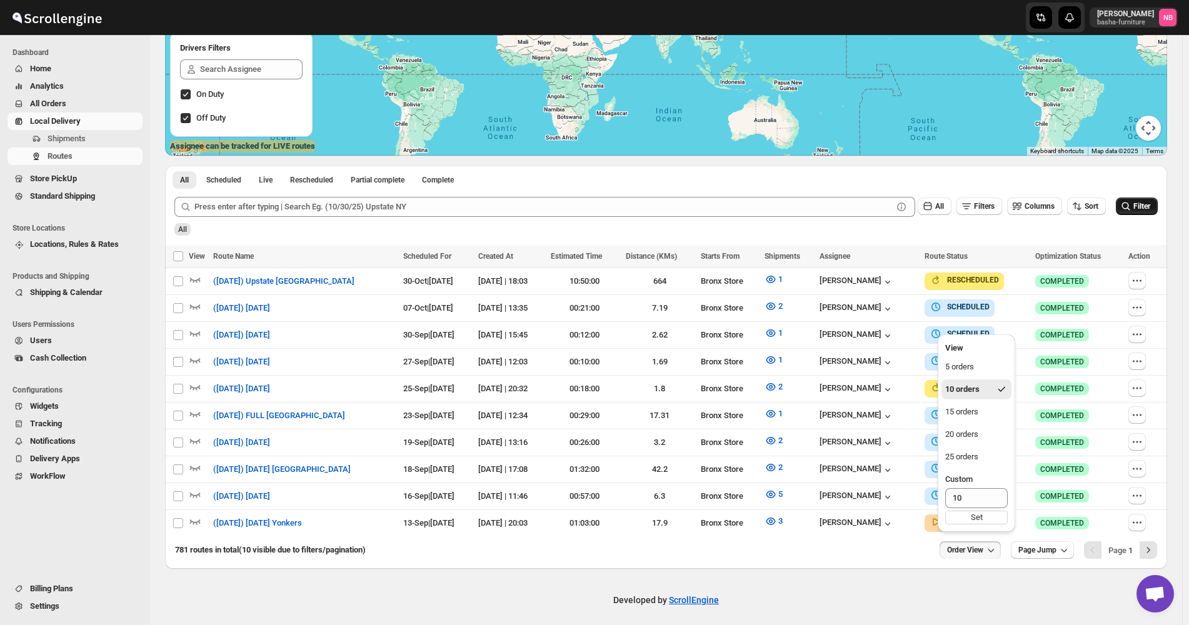
click at [983, 422] on ul "5 orders 10 orders 15 orders 20 orders 25 orders Custom 10 Set" at bounding box center [976, 442] width 70 height 171
click at [980, 415] on button "15 orders" at bounding box center [976, 412] width 70 height 20
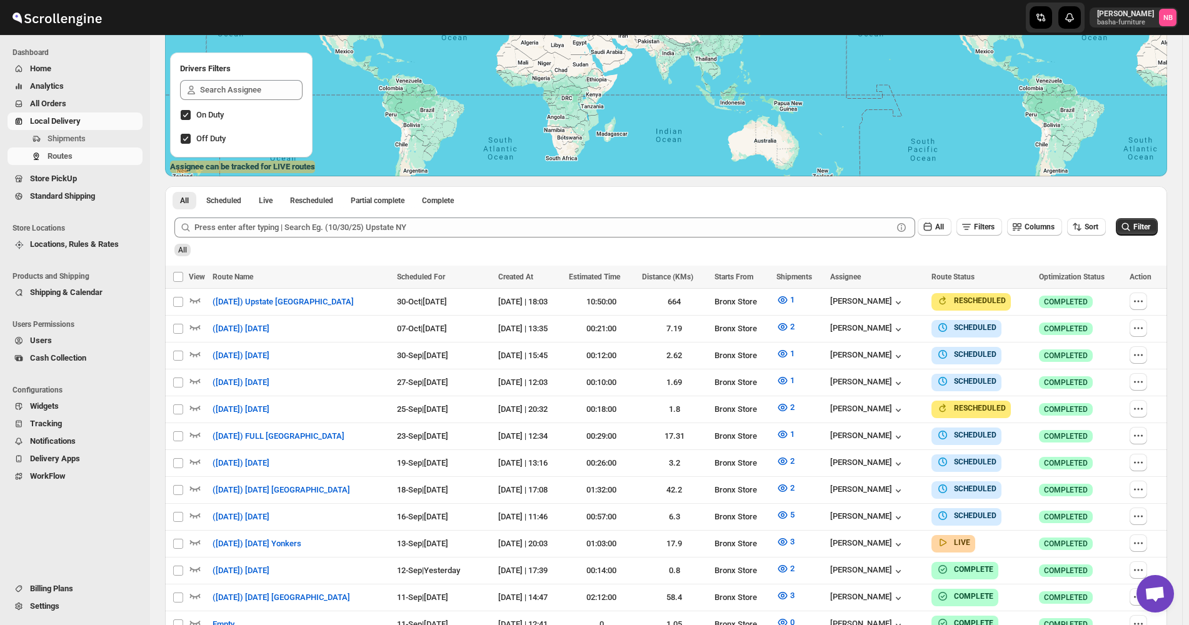
scroll to position [313, 0]
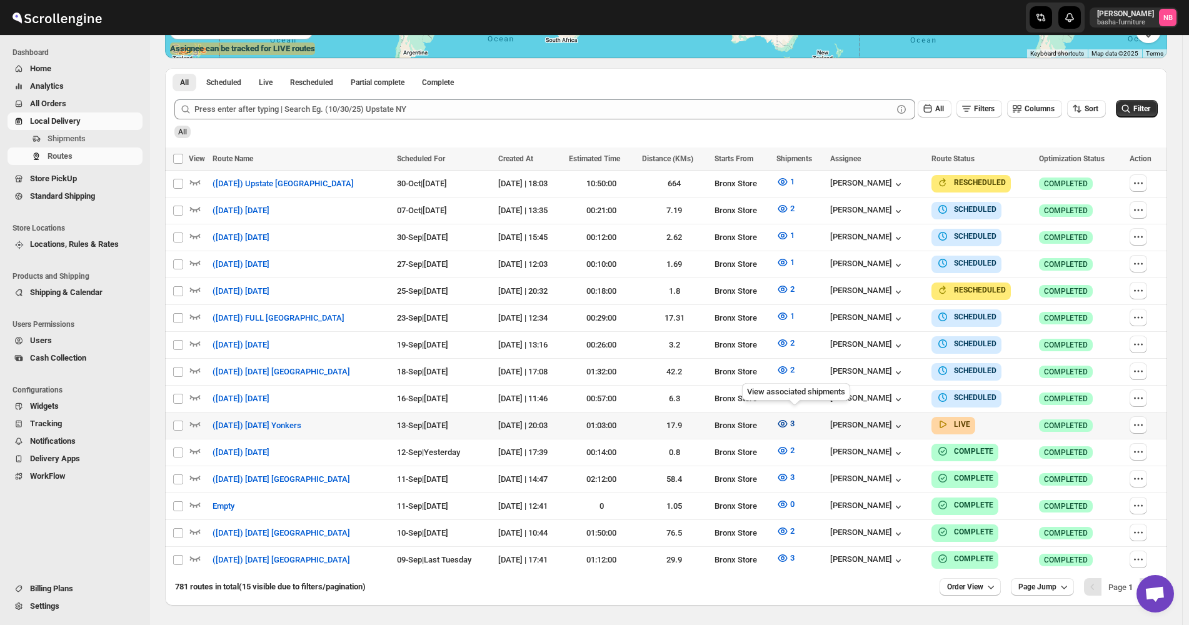
click at [788, 420] on icon "button" at bounding box center [782, 424] width 9 height 8
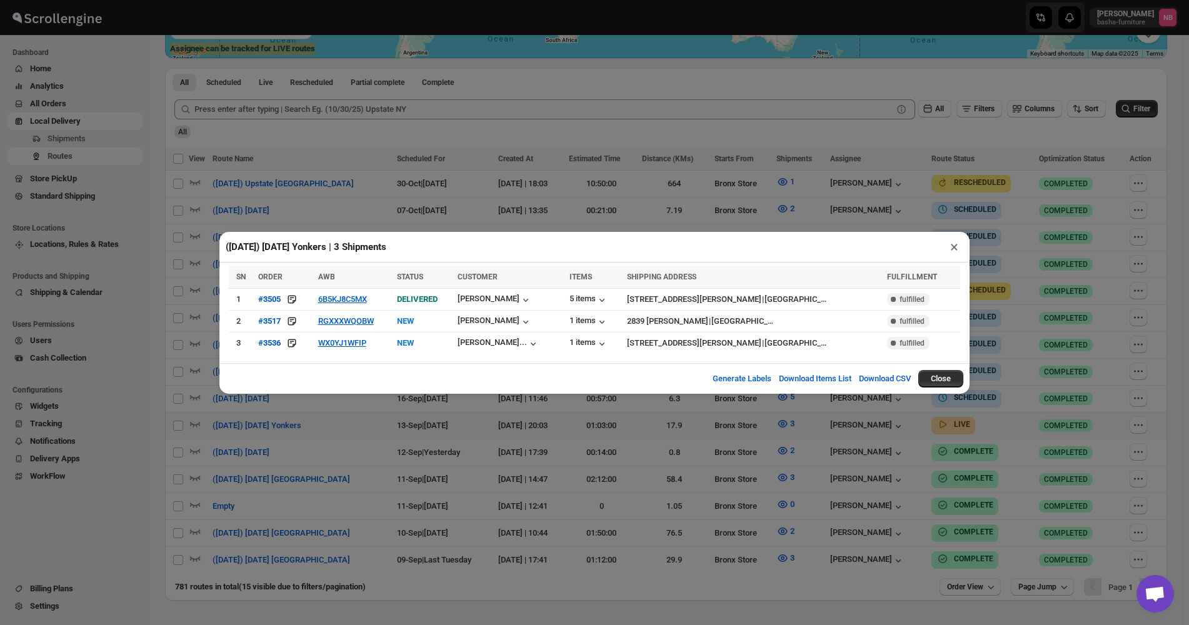
click at [446, 248] on div "([DATE]) [DATE] Yonkers | 3 Shipments ×" at bounding box center [594, 247] width 750 height 31
click at [311, 372] on div "Generate Labels Download Items List Download CSV Close" at bounding box center [594, 378] width 750 height 31
click at [489, 251] on div "([DATE]) [DATE] Yonkers | 3 Shipments ×" at bounding box center [594, 247] width 750 height 31
